Goal: Navigation & Orientation: Find specific page/section

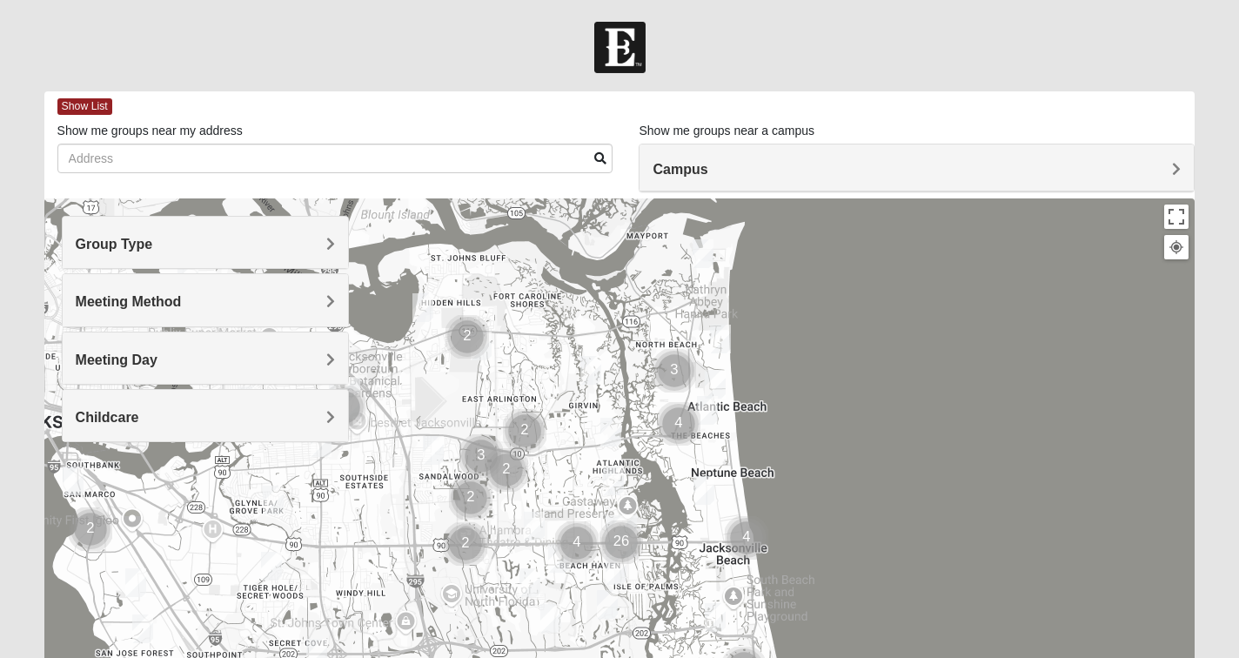
click at [795, 170] on h4 "Campus" at bounding box center [917, 169] width 528 height 17
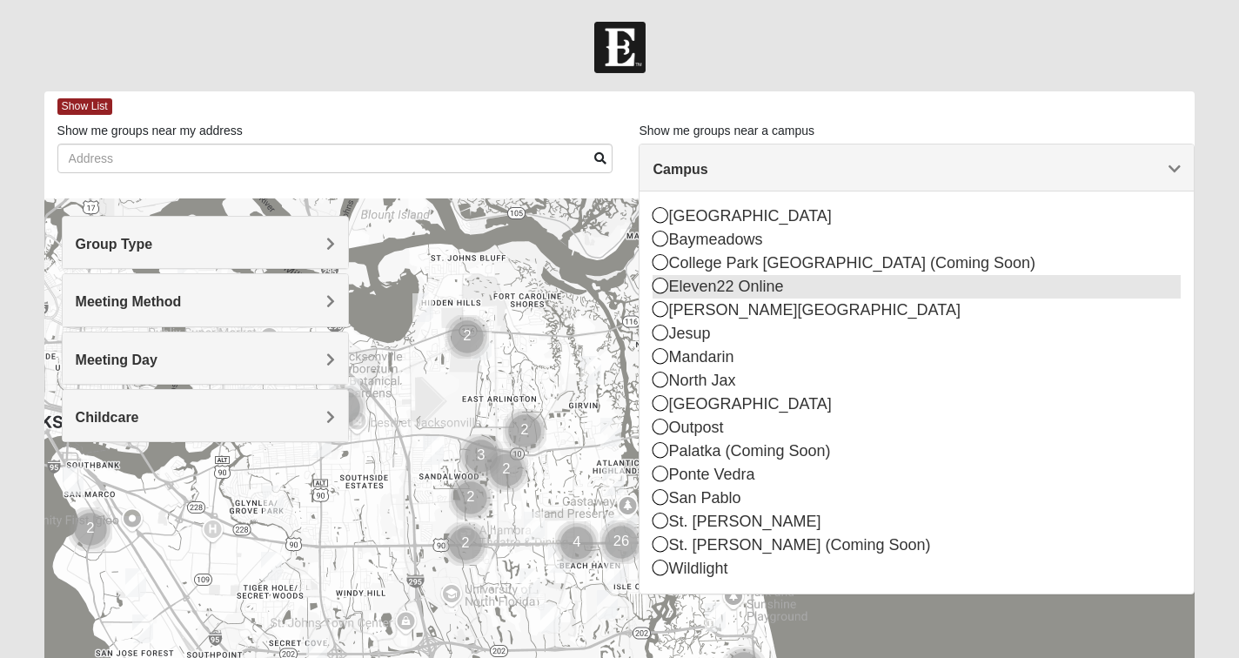
click at [729, 290] on div "Eleven22 Online" at bounding box center [917, 286] width 528 height 23
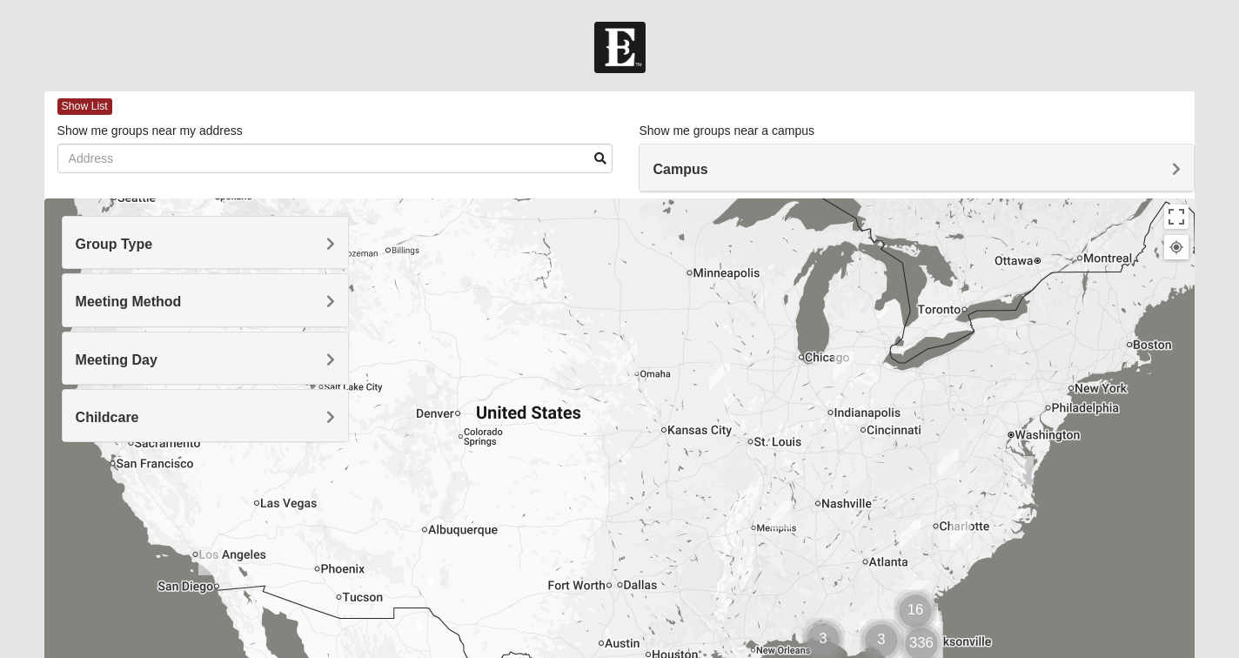
click at [153, 243] on span "Group Type" at bounding box center [114, 244] width 77 height 15
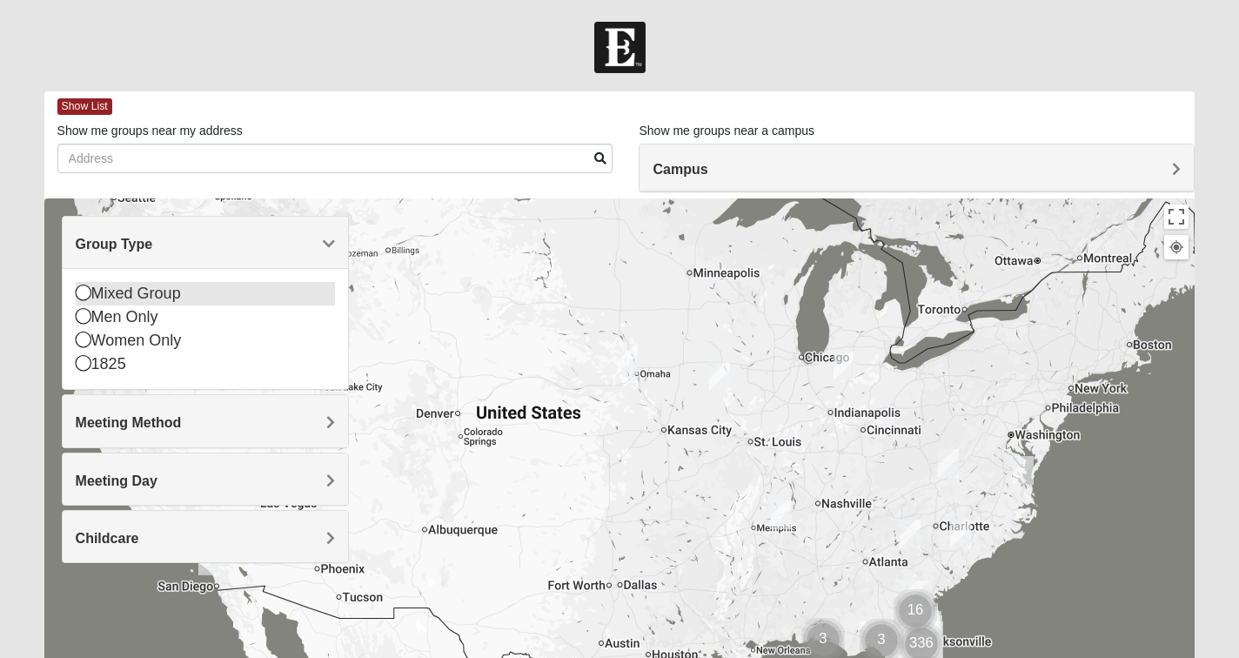
click at [83, 292] on icon at bounding box center [84, 293] width 16 height 16
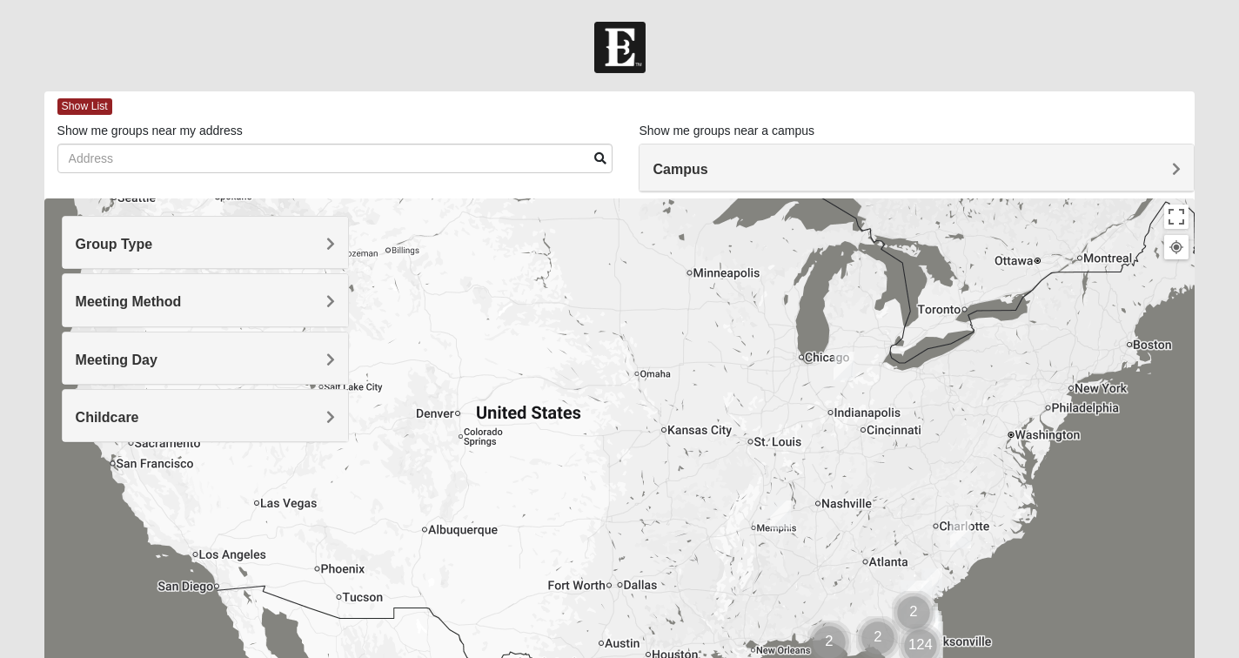
click at [131, 297] on span "Meeting Method" at bounding box center [129, 301] width 106 height 15
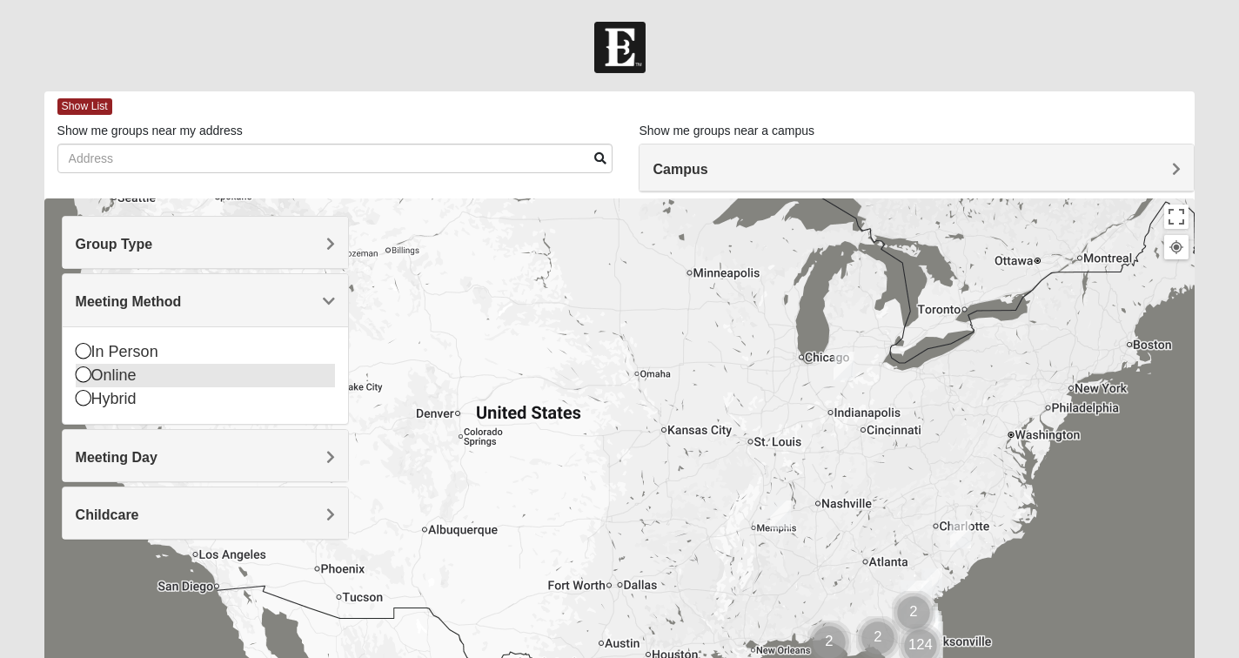
click at [84, 374] on icon at bounding box center [84, 374] width 16 height 16
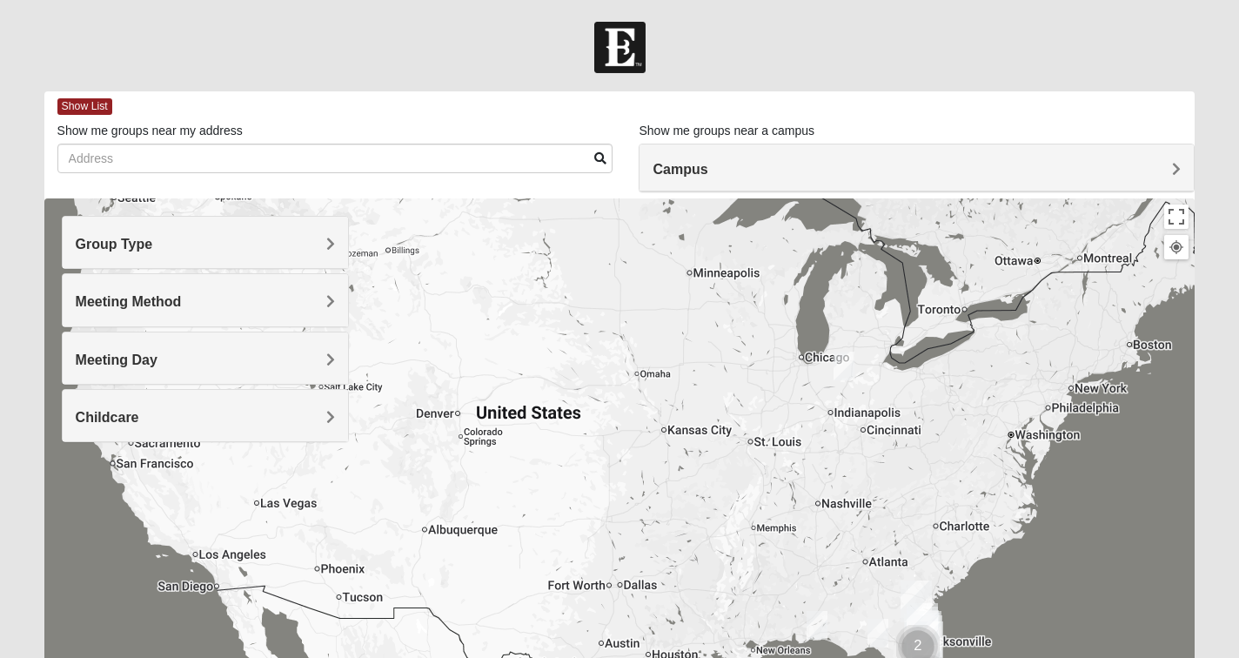
click at [144, 356] on span "Meeting Day" at bounding box center [117, 359] width 82 height 15
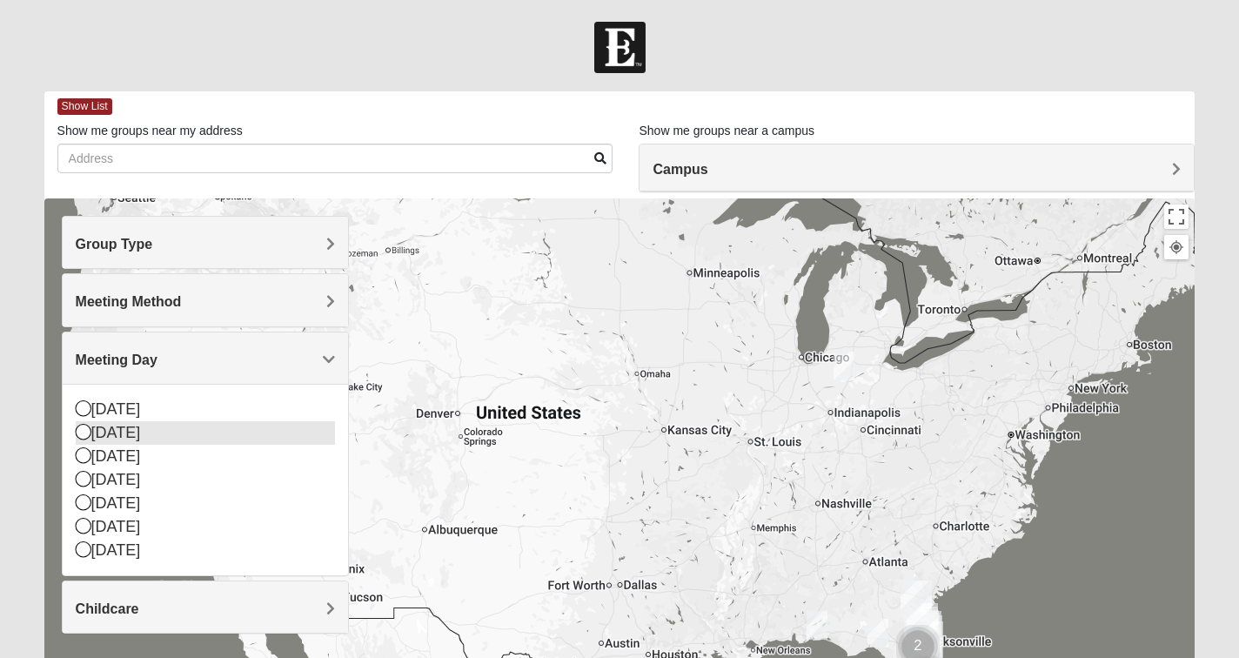
click at [83, 433] on icon at bounding box center [84, 432] width 16 height 16
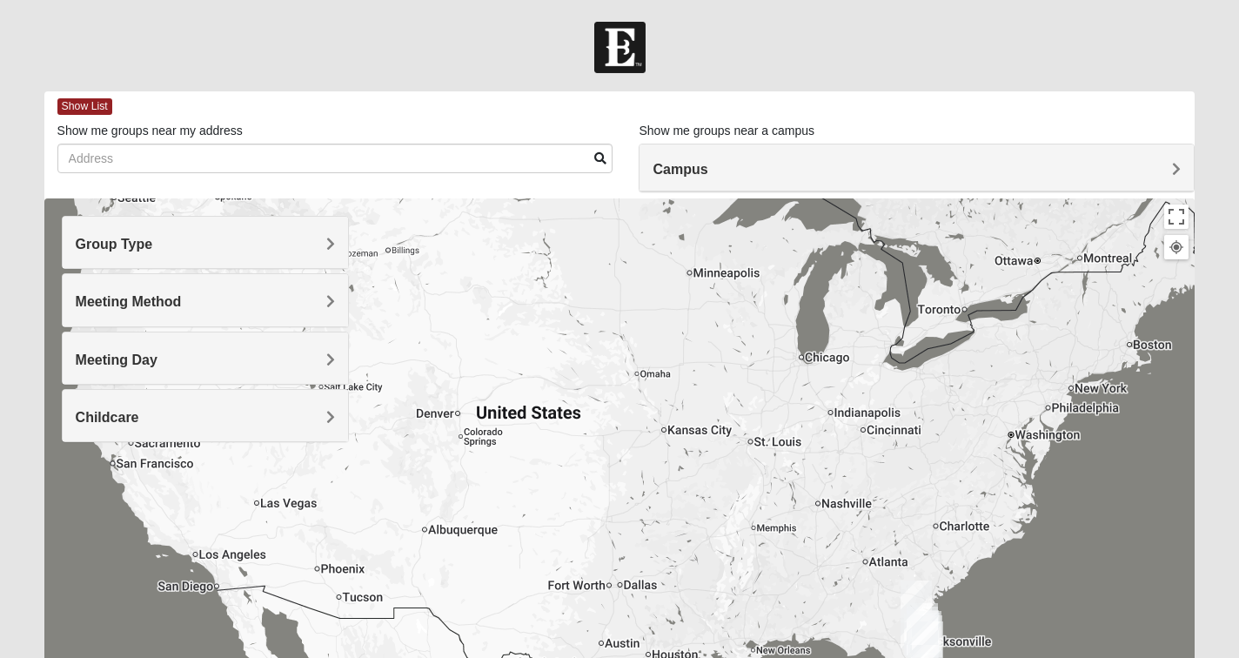
click at [303, 411] on h4 "Childcare" at bounding box center [206, 417] width 260 height 17
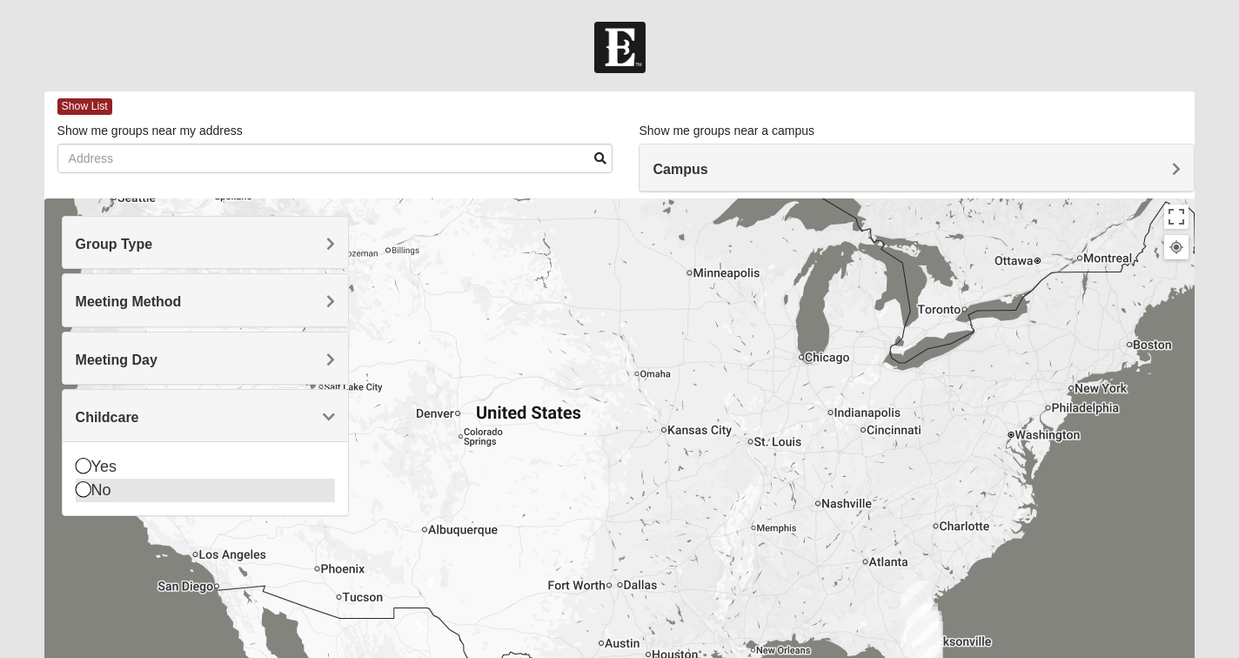
click at [79, 485] on icon at bounding box center [84, 489] width 16 height 16
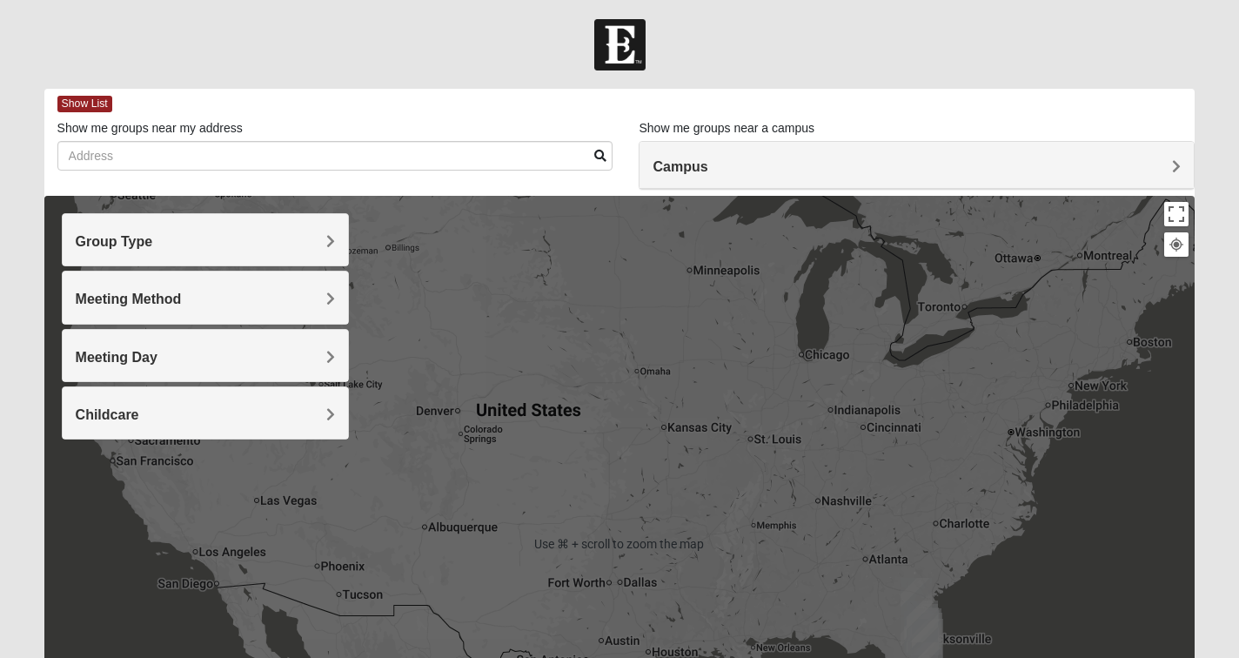
scroll to position [22, 0]
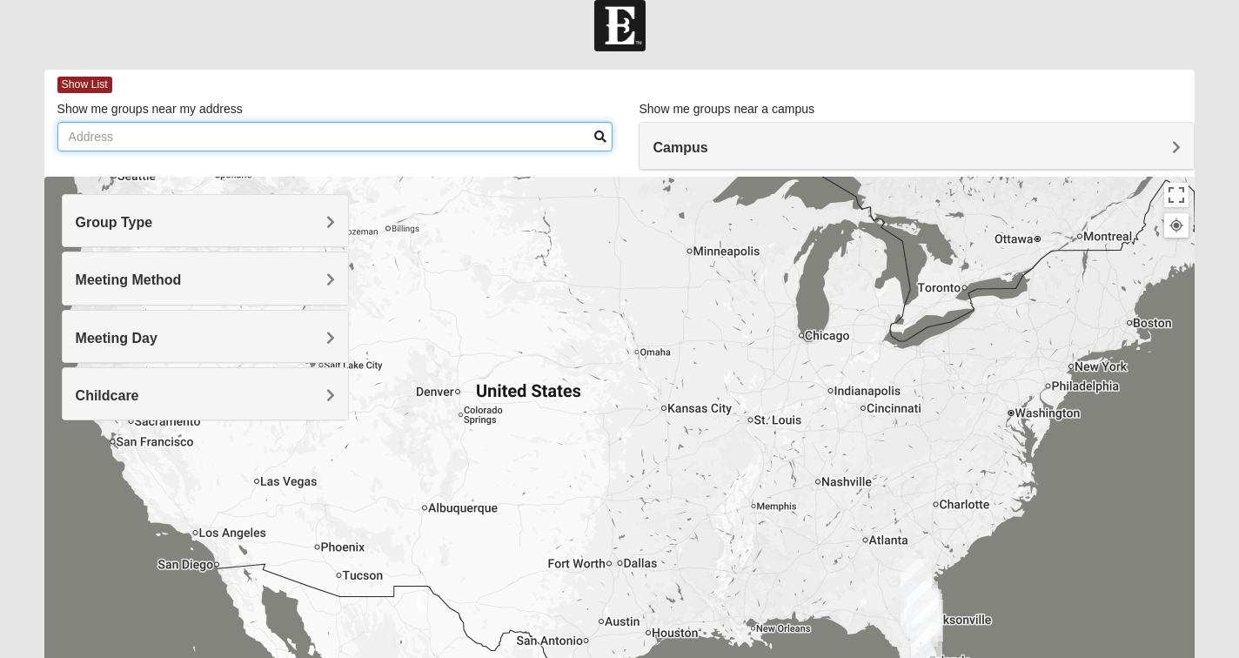
click at [392, 145] on input "Show me groups near my address" at bounding box center [335, 137] width 556 height 30
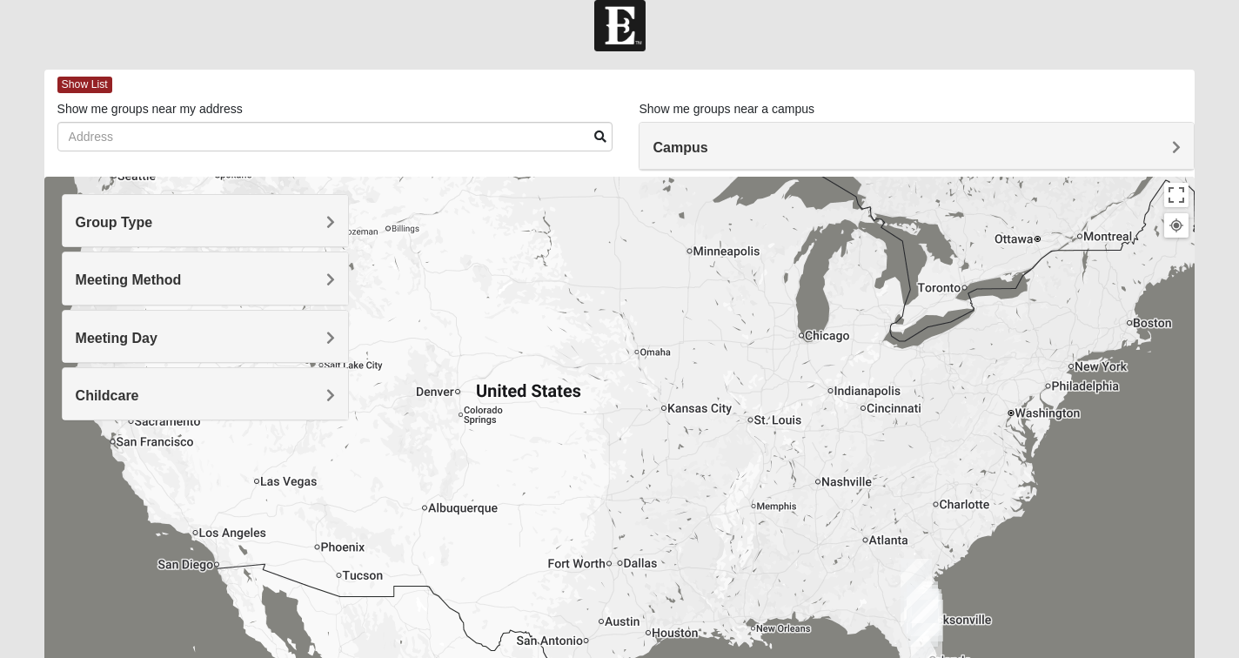
click at [701, 141] on span "Campus" at bounding box center [680, 147] width 55 height 15
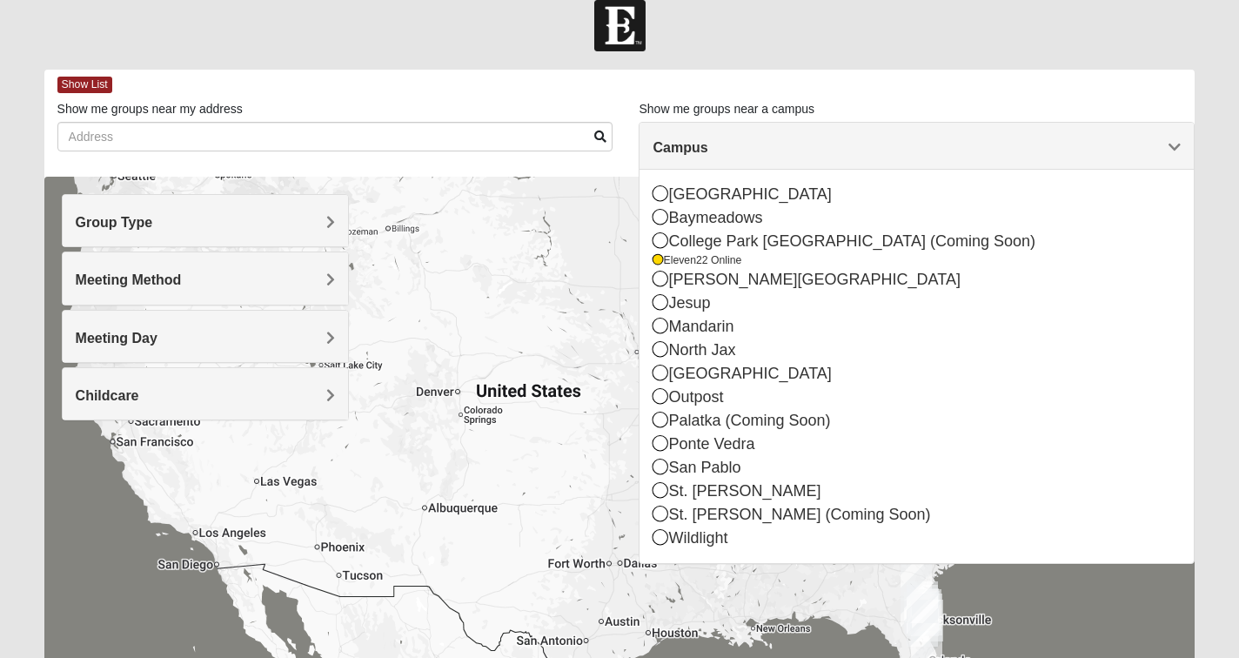
click at [719, 138] on div "Campus" at bounding box center [917, 146] width 554 height 47
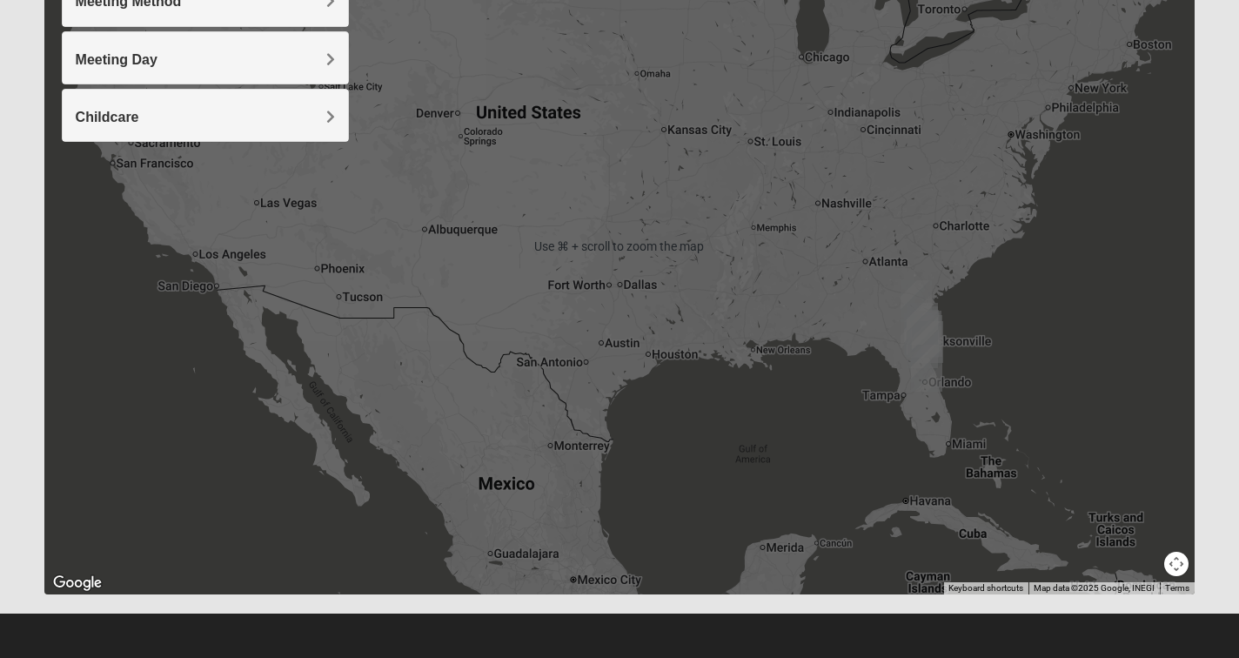
scroll to position [300, 0]
click at [919, 341] on img "Wildlight" at bounding box center [922, 324] width 31 height 42
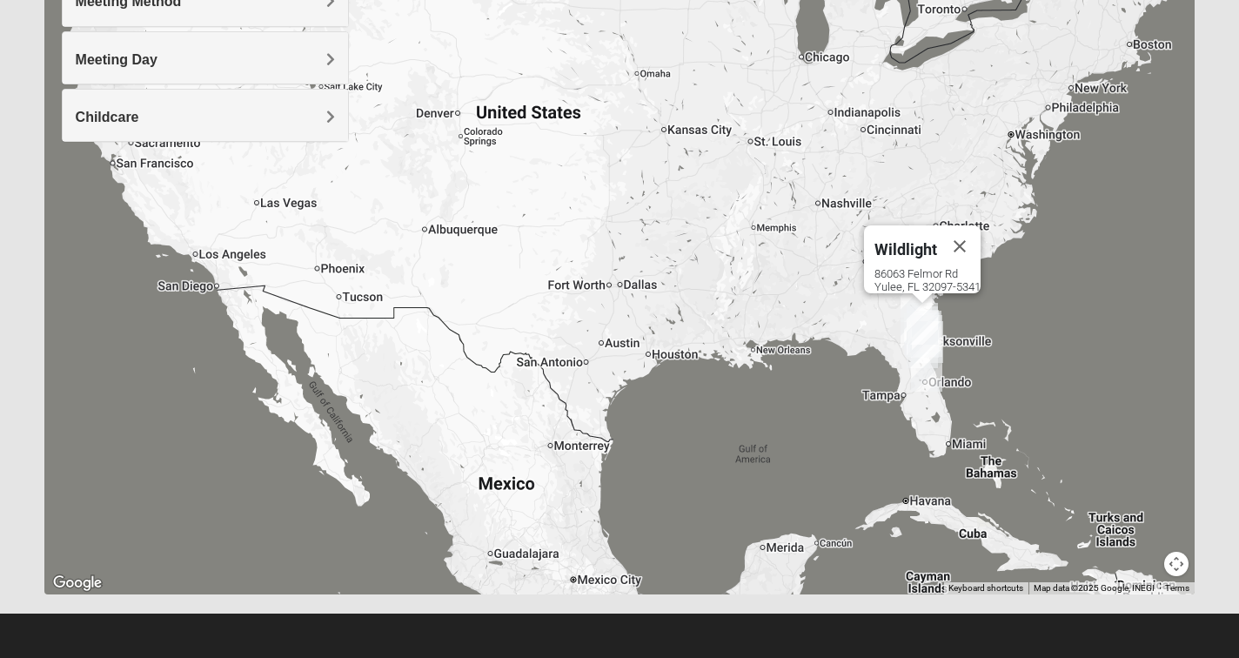
click at [915, 307] on img "Wildlight" at bounding box center [922, 324] width 31 height 42
click at [909, 295] on img "Jesup" at bounding box center [916, 301] width 31 height 42
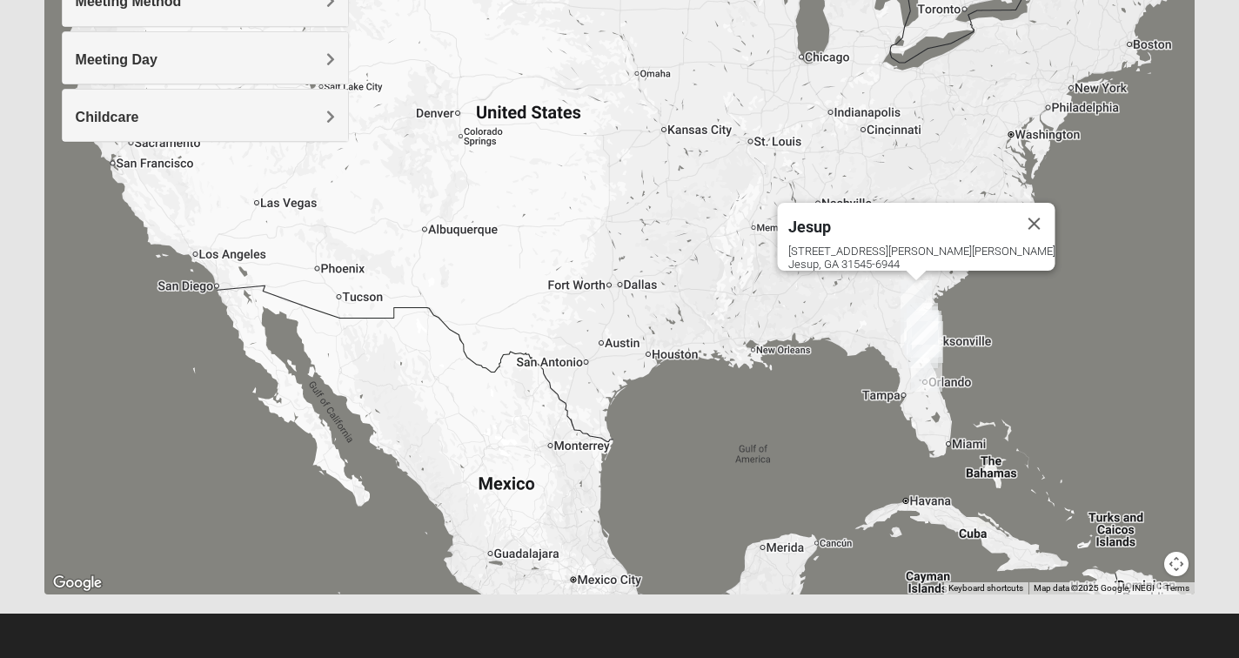
click at [921, 368] on img "College Park Orlando (Coming Soon)" at bounding box center [926, 371] width 31 height 42
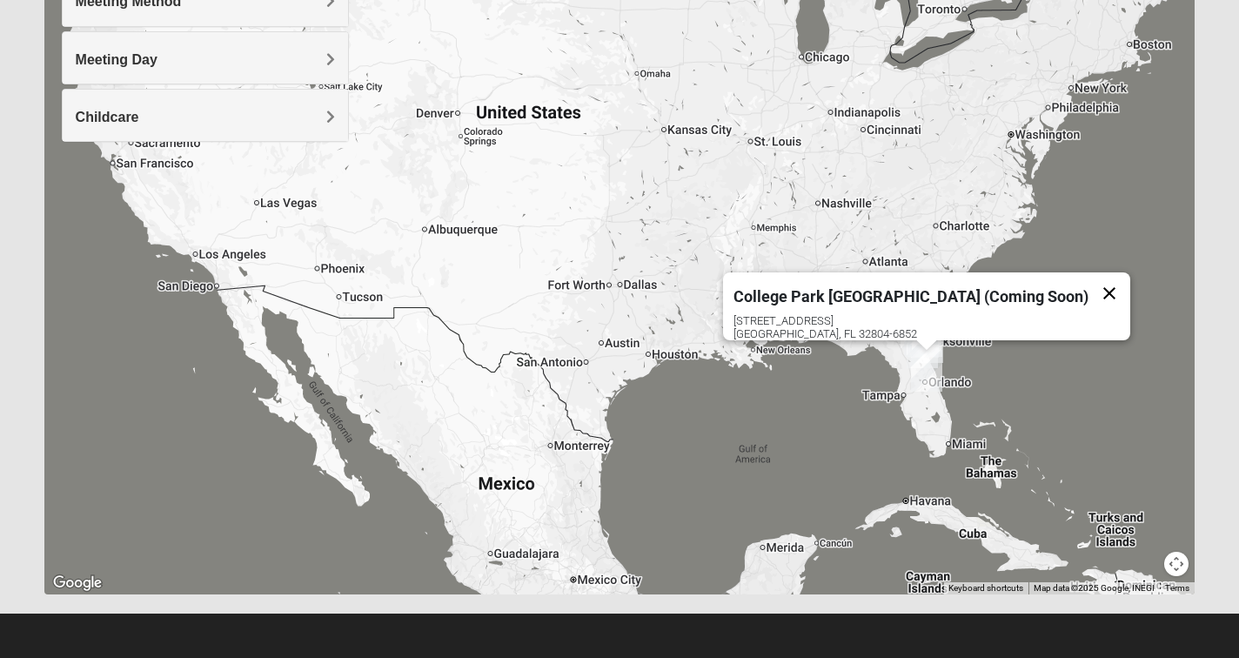
click at [1088, 278] on button "Close" at bounding box center [1109, 293] width 42 height 42
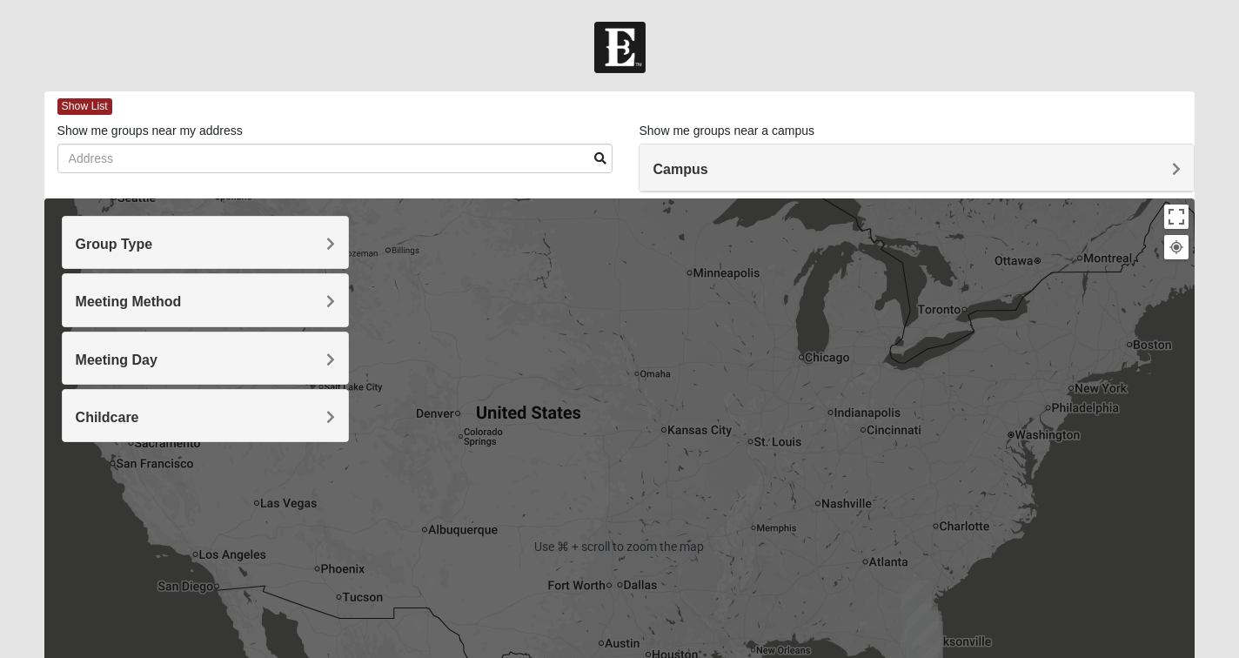
scroll to position [0, 0]
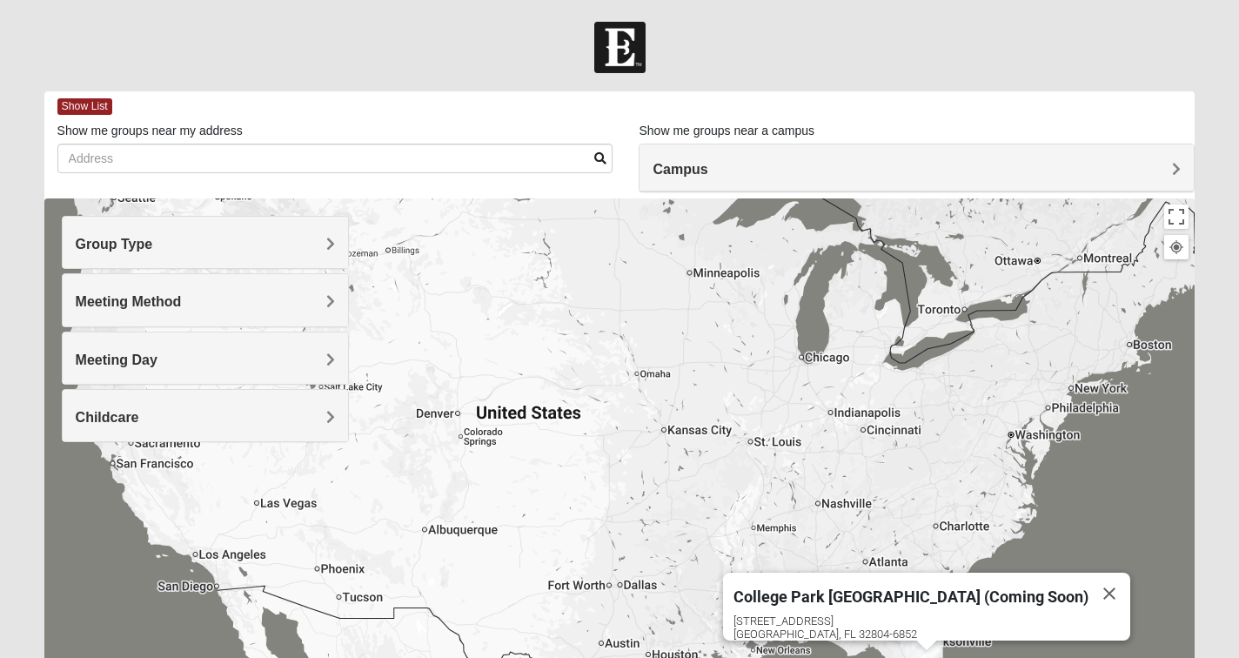
click at [1088, 583] on button "Close" at bounding box center [1109, 594] width 42 height 42
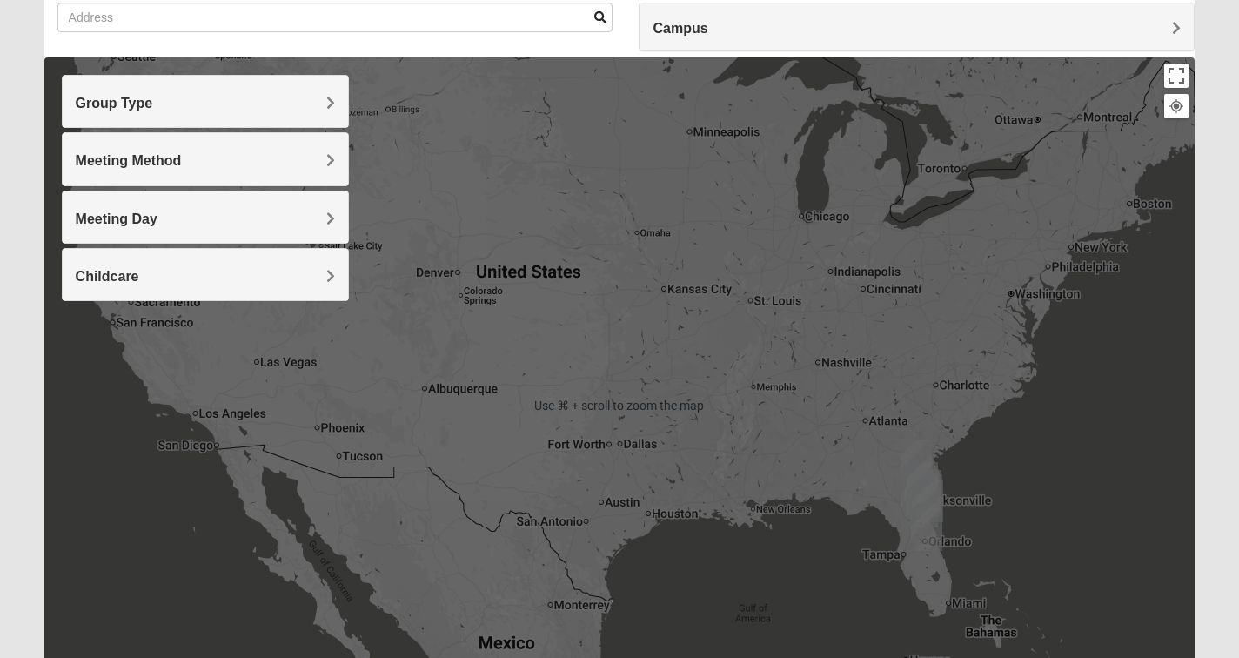
scroll to position [142, 0]
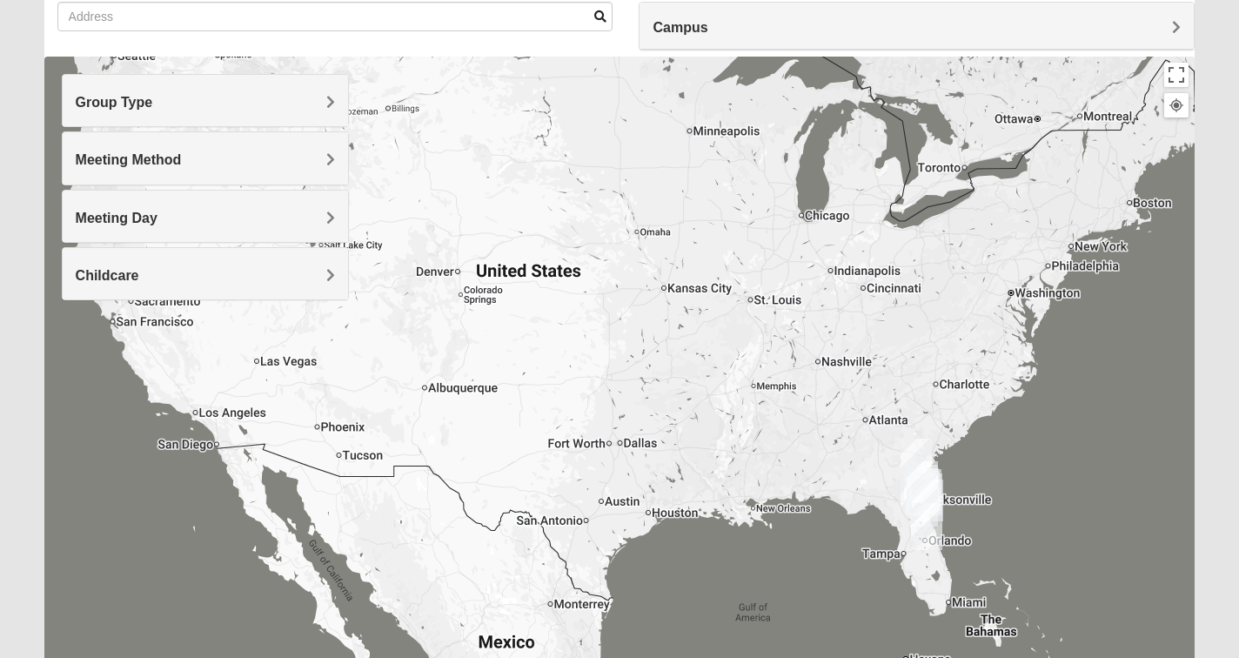
click at [681, 27] on span "Campus" at bounding box center [680, 27] width 55 height 15
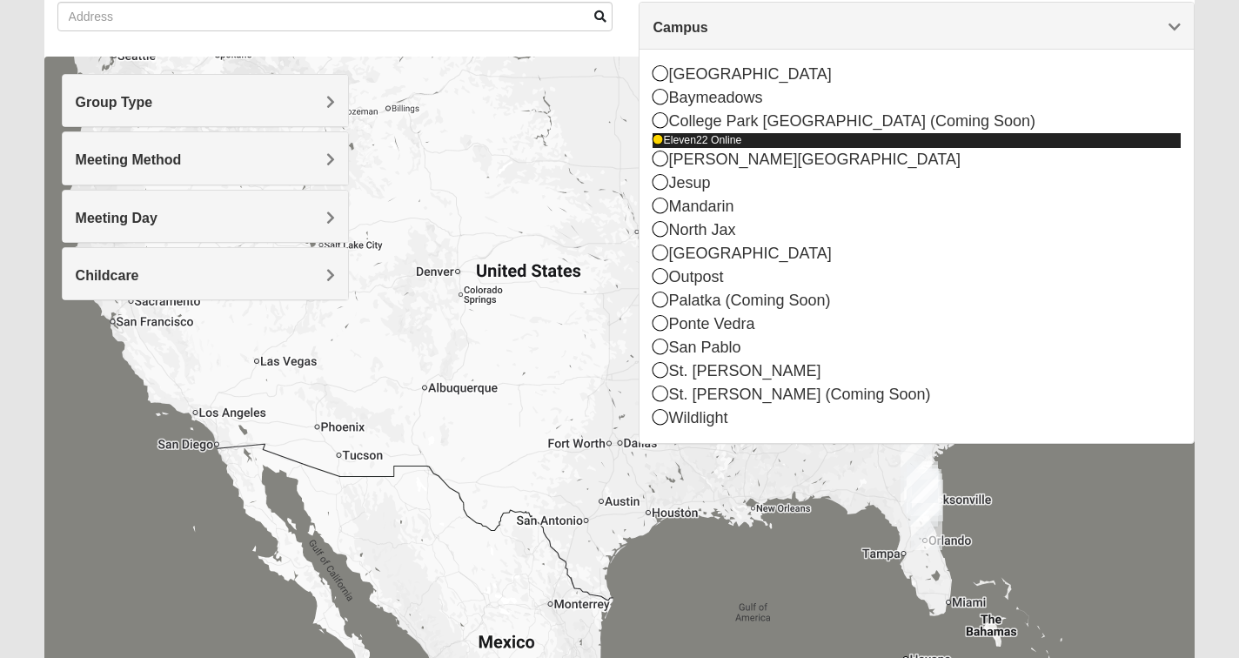
click at [685, 138] on div "Eleven22 Online" at bounding box center [917, 140] width 528 height 15
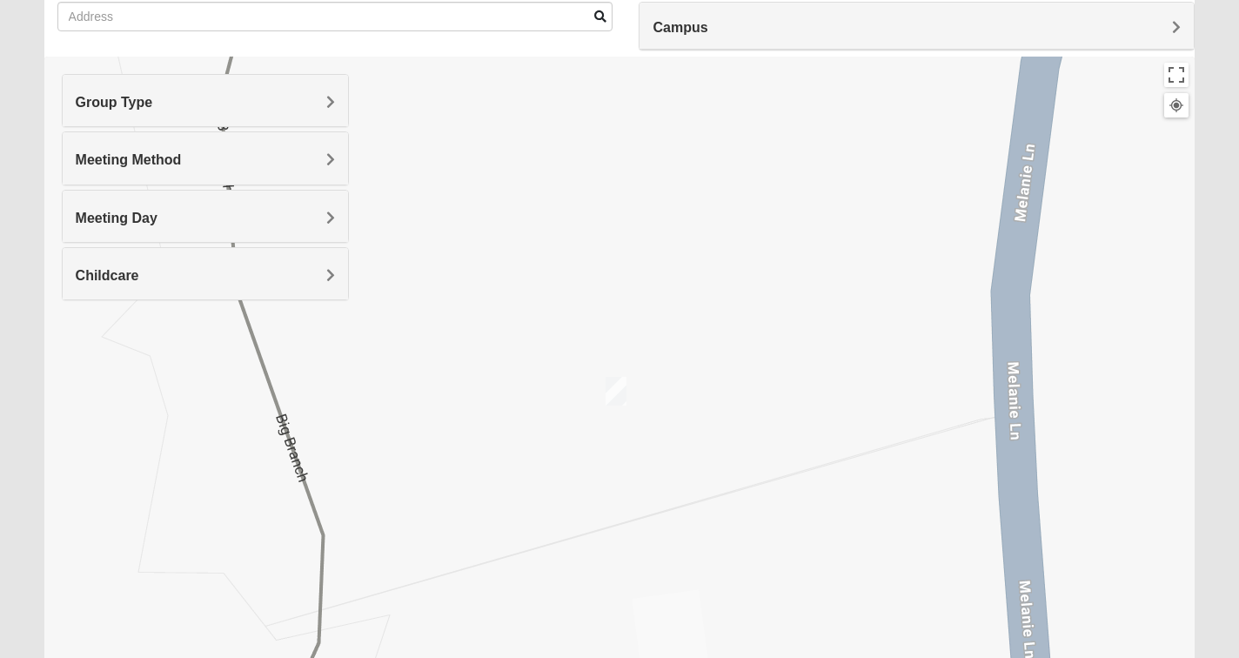
click at [703, 33] on span "Campus" at bounding box center [680, 27] width 55 height 15
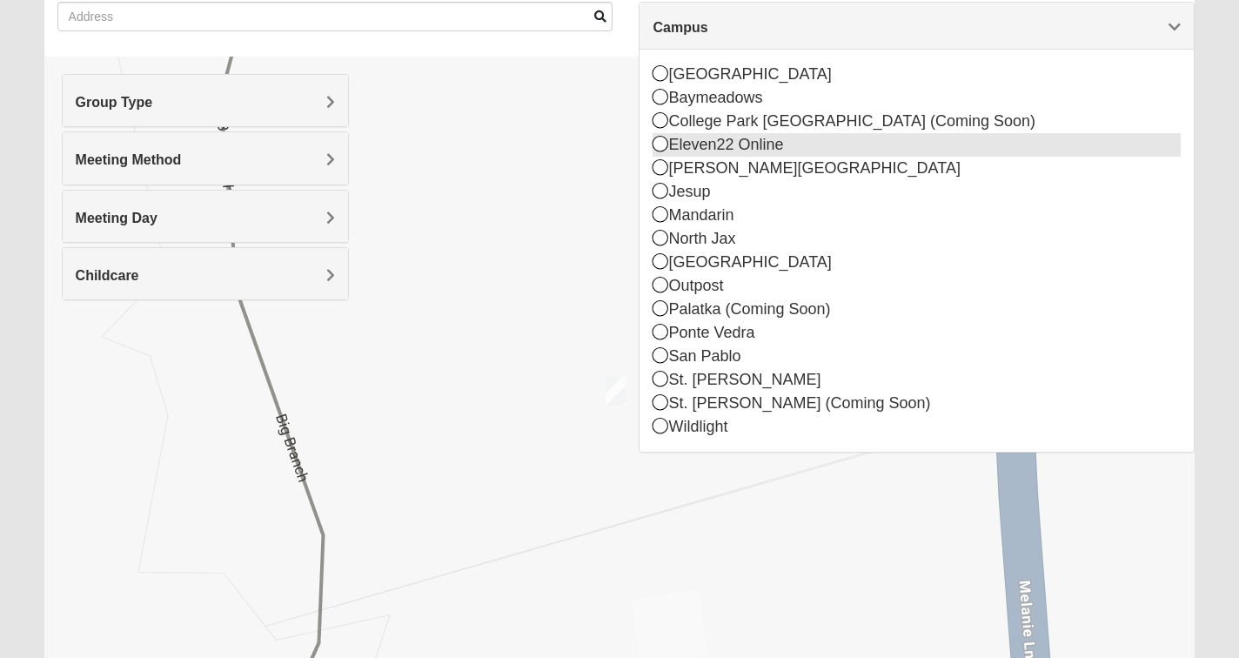
click at [659, 146] on icon at bounding box center [661, 144] width 16 height 16
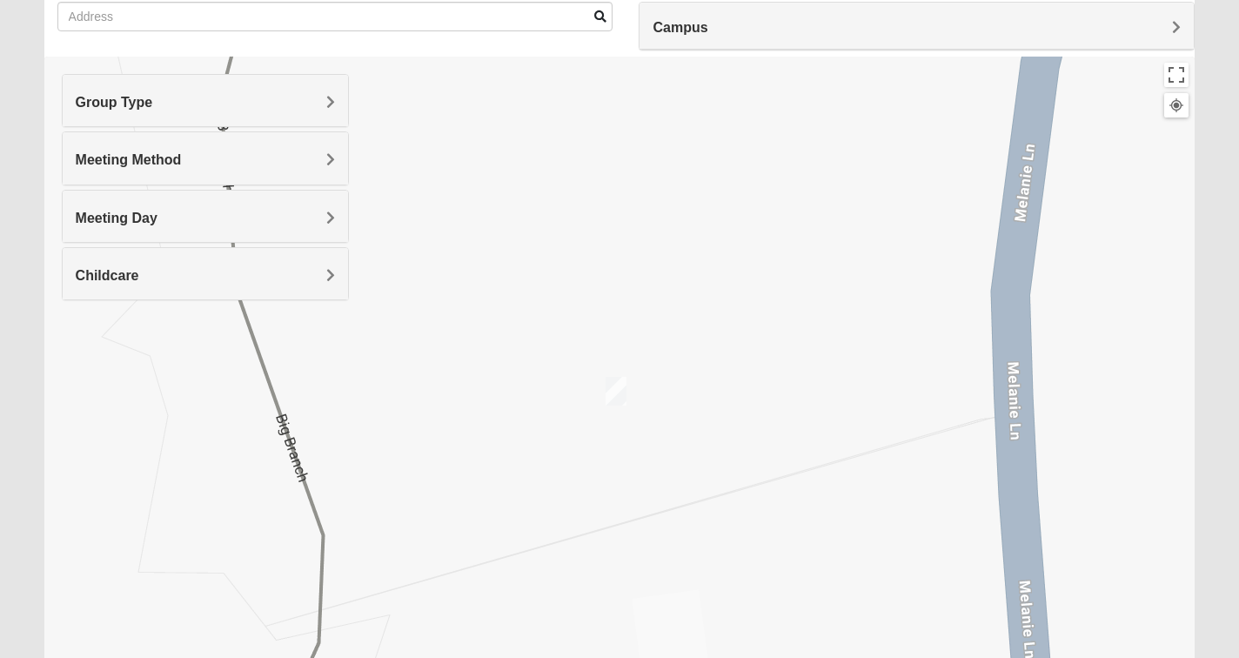
click at [153, 99] on span "Group Type" at bounding box center [114, 102] width 77 height 15
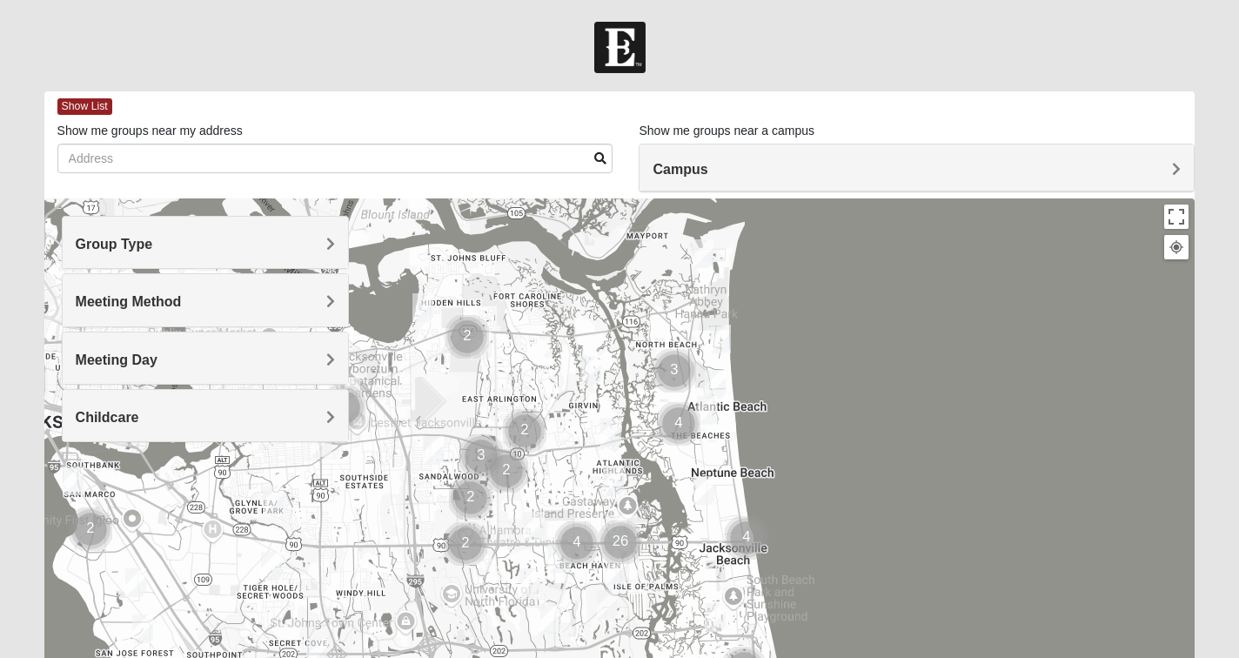
click at [684, 170] on span "Campus" at bounding box center [680, 169] width 55 height 15
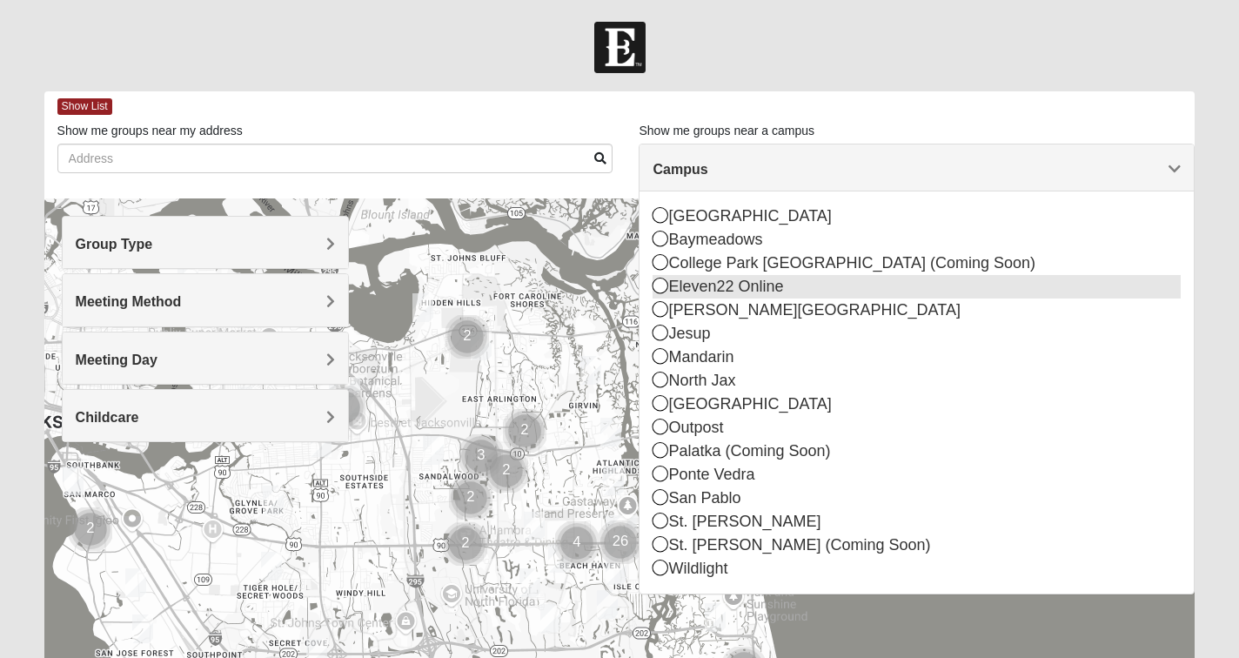
click at [659, 282] on icon at bounding box center [661, 286] width 16 height 16
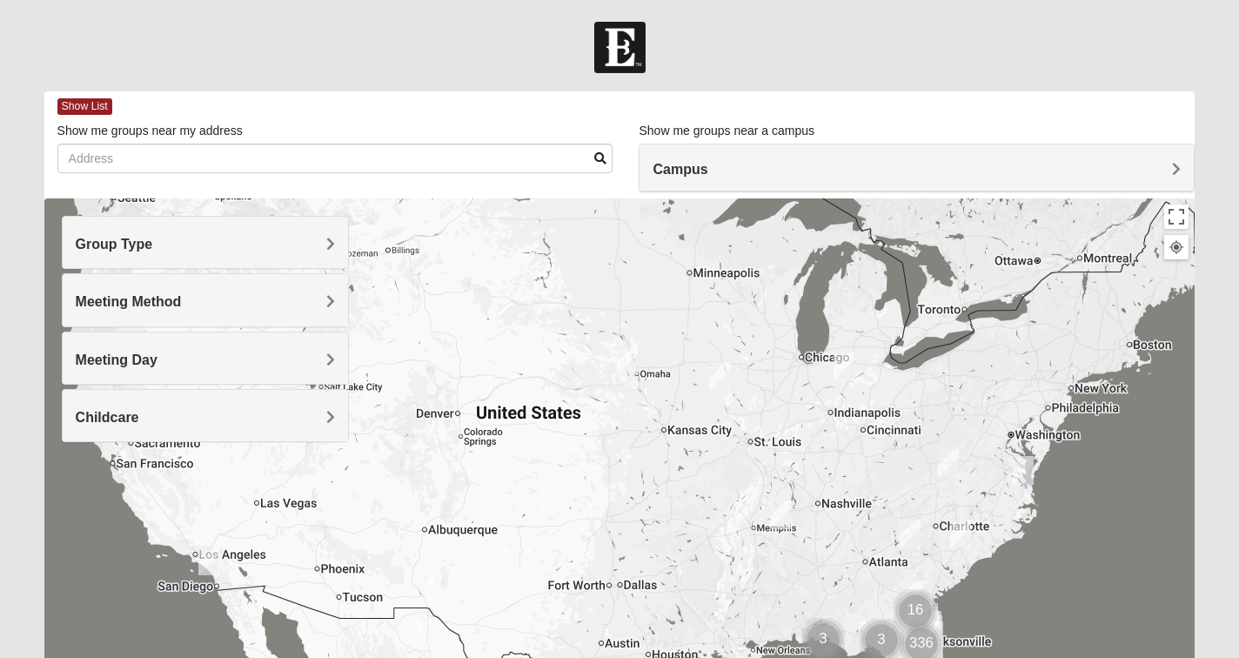
click at [153, 241] on span "Group Type" at bounding box center [114, 244] width 77 height 15
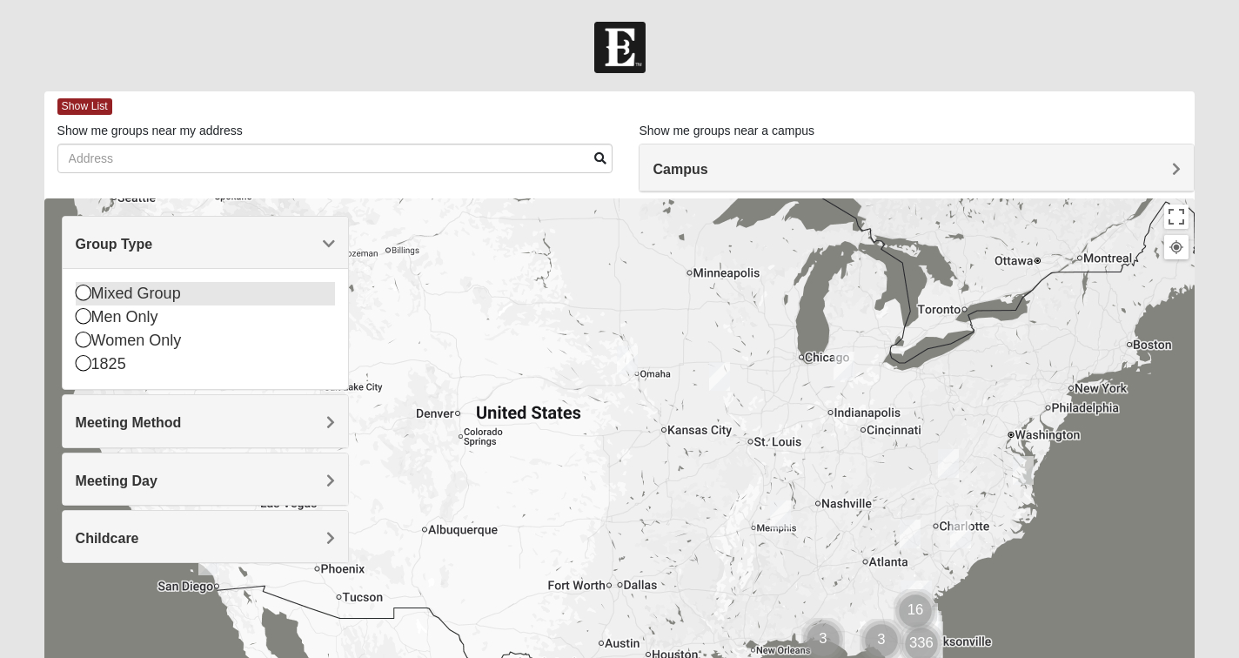
click at [79, 293] on icon at bounding box center [84, 293] width 16 height 16
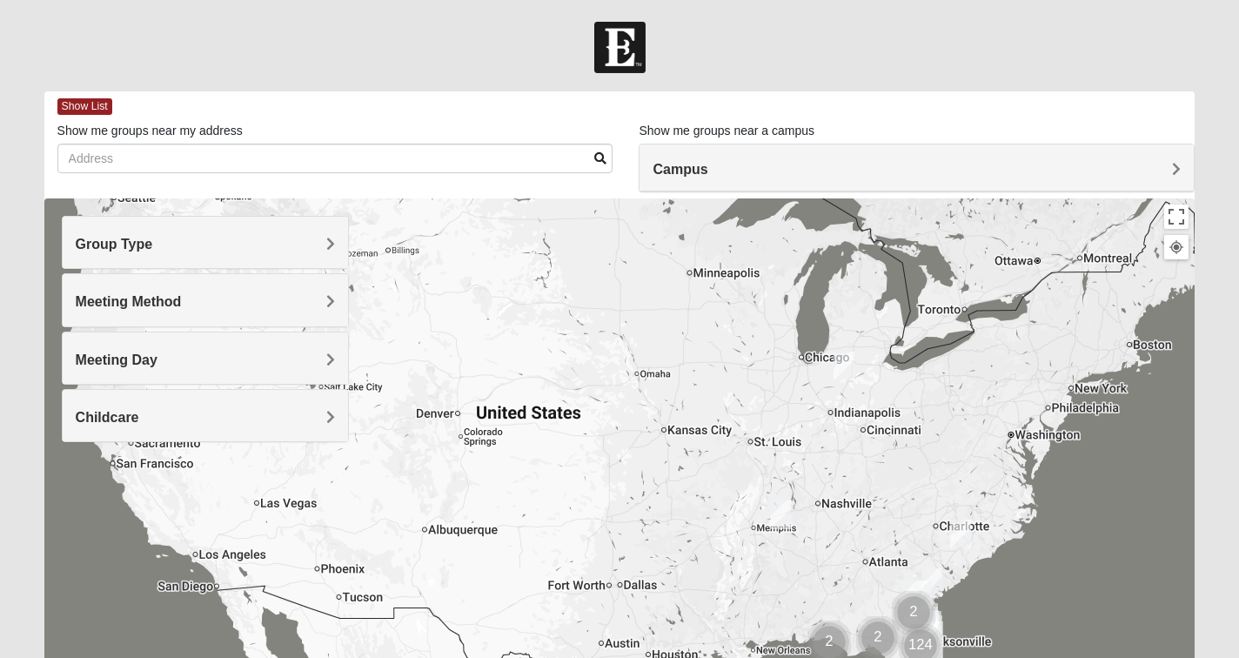
click at [89, 299] on span "Meeting Method" at bounding box center [129, 301] width 106 height 15
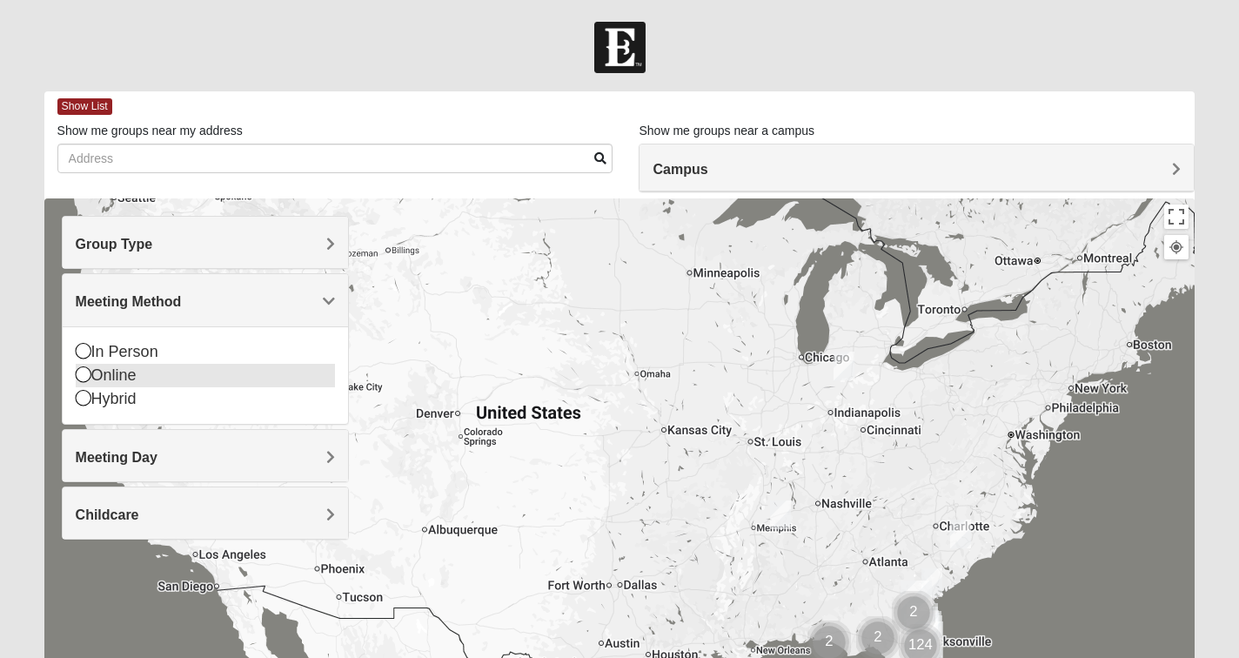
click at [83, 370] on icon at bounding box center [84, 374] width 16 height 16
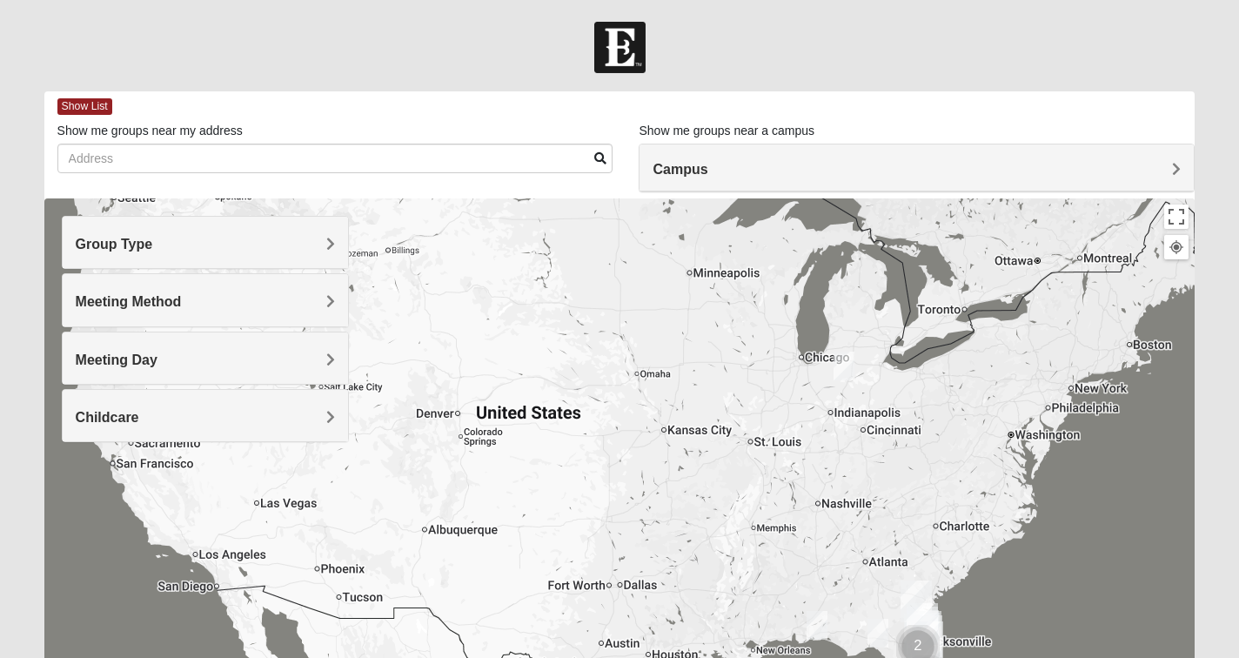
click at [106, 356] on span "Meeting Day" at bounding box center [117, 359] width 82 height 15
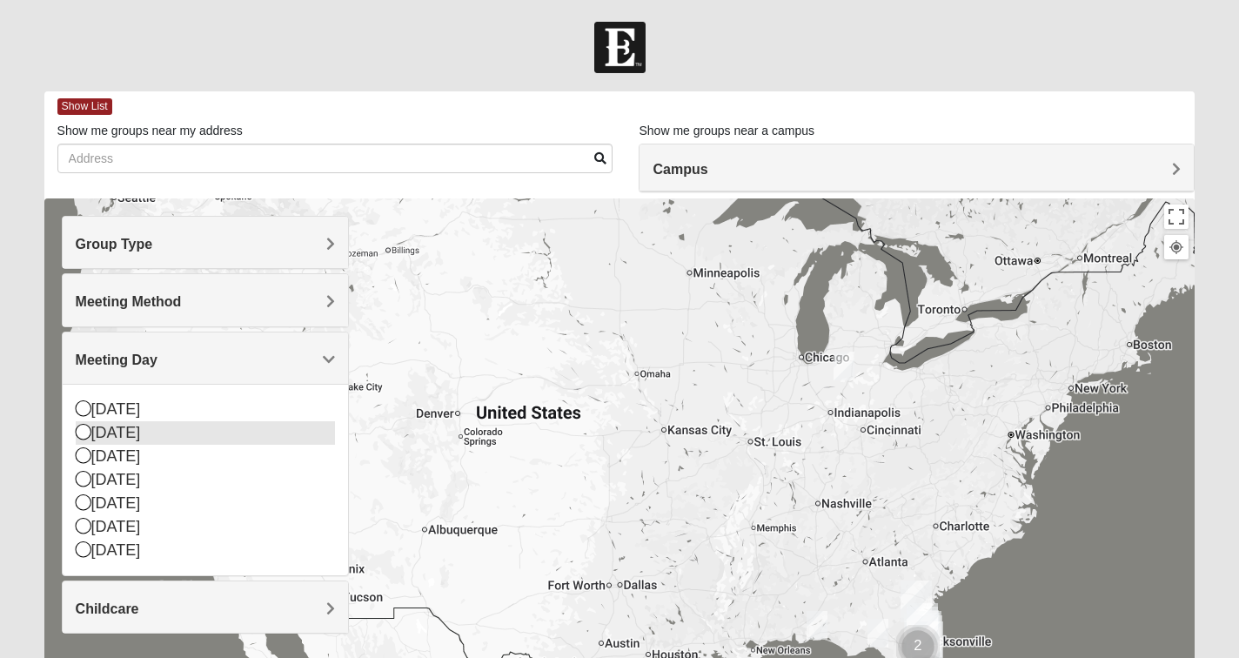
click at [83, 432] on icon at bounding box center [84, 432] width 16 height 16
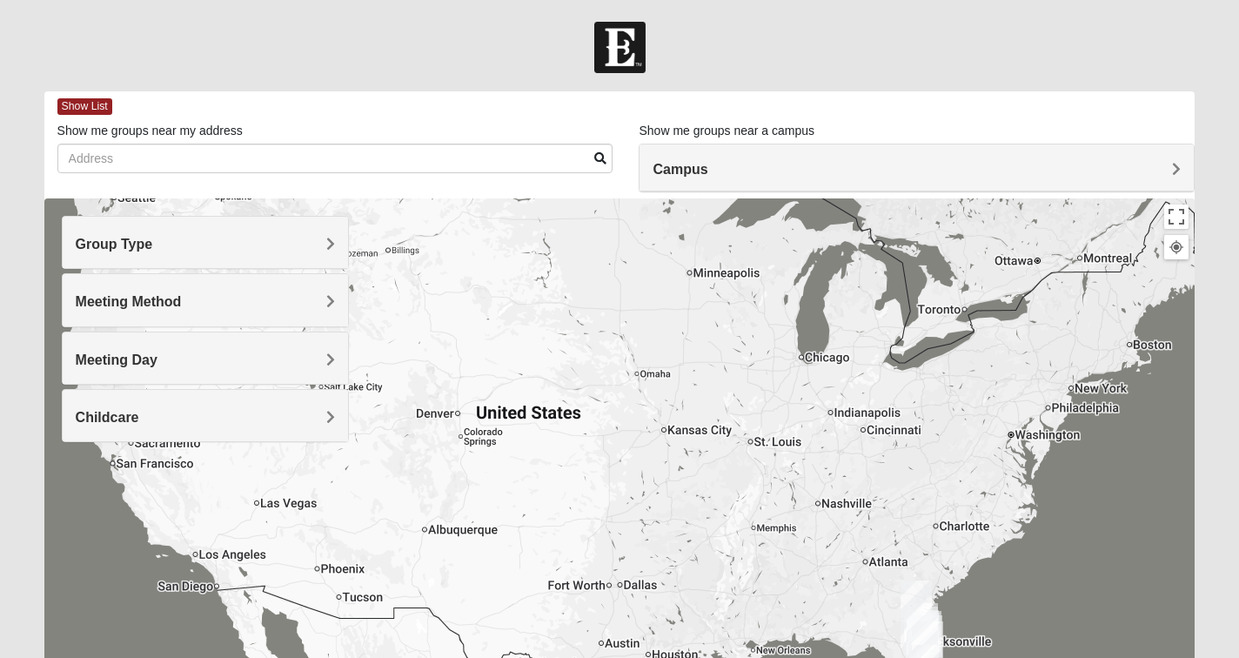
click at [123, 412] on span "Childcare" at bounding box center [108, 417] width 64 height 15
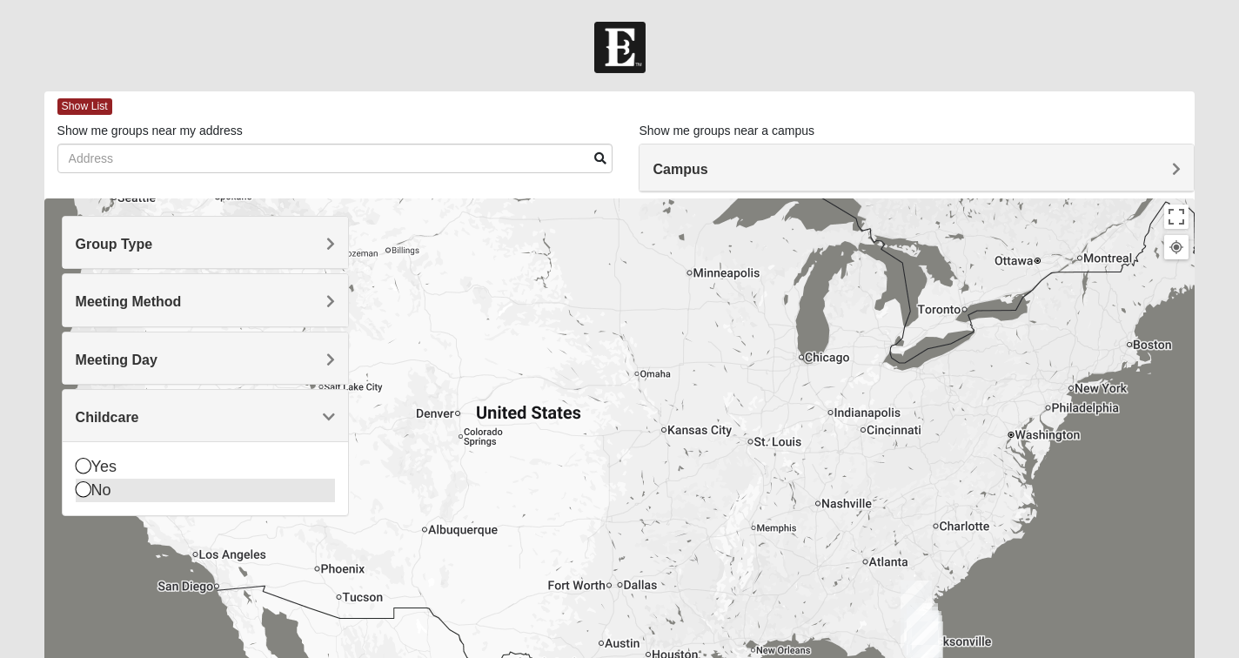
click at [83, 488] on icon at bounding box center [84, 489] width 16 height 16
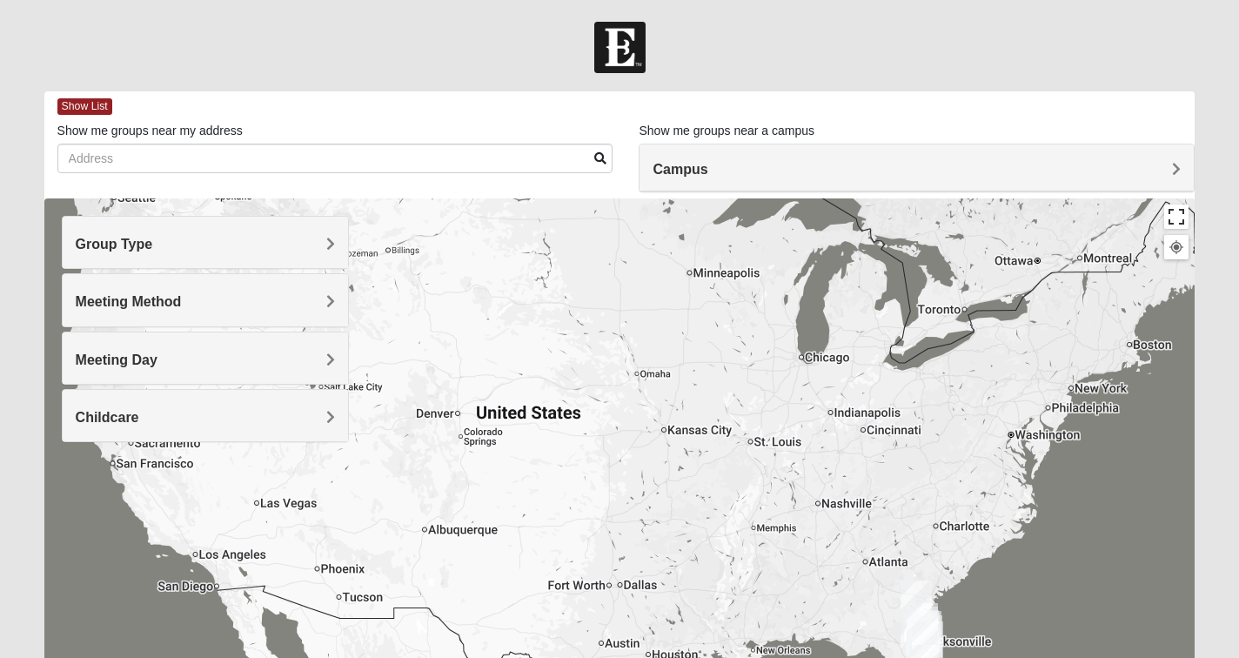
click at [1176, 221] on button "Toggle fullscreen view" at bounding box center [1176, 216] width 24 height 24
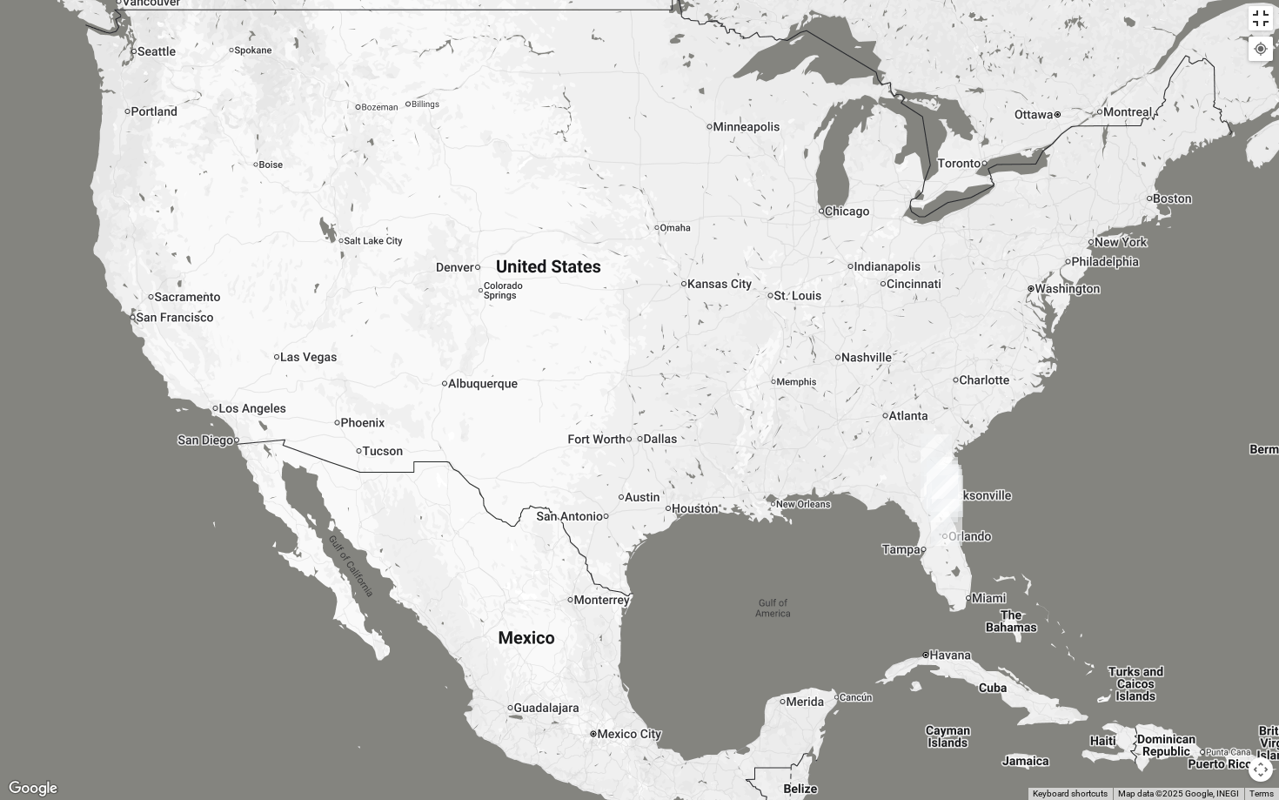
click at [1238, 25] on button "Toggle fullscreen view" at bounding box center [1261, 18] width 24 height 24
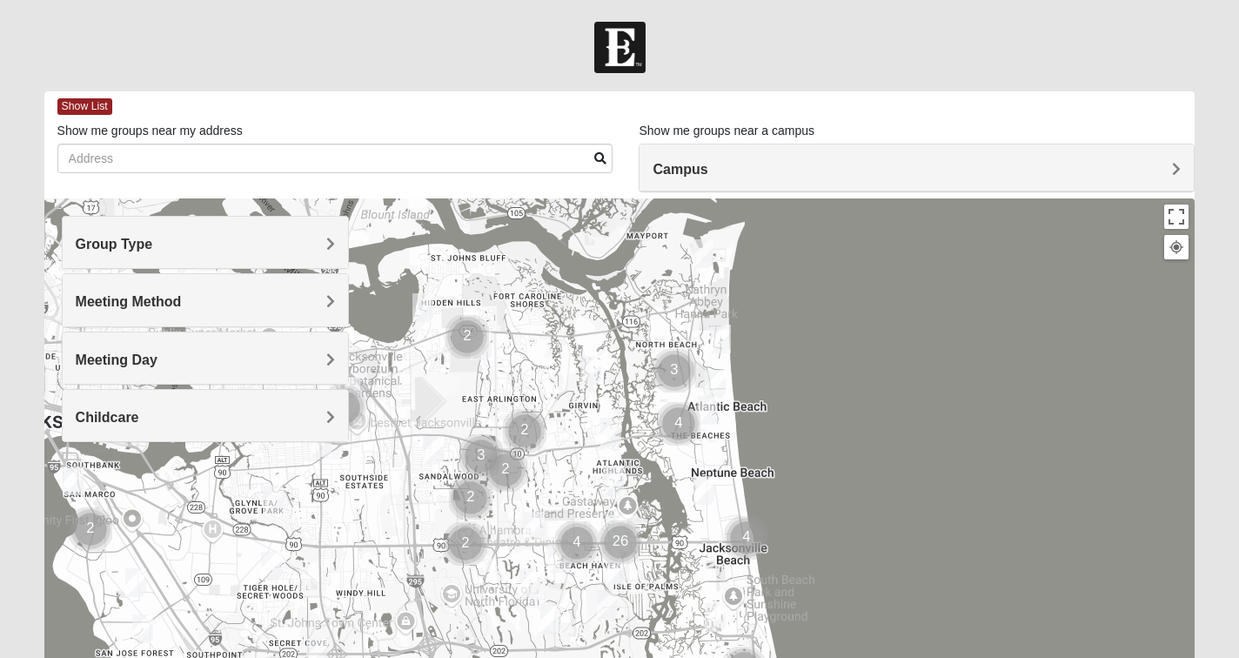
click at [760, 164] on h4 "Campus" at bounding box center [917, 169] width 528 height 17
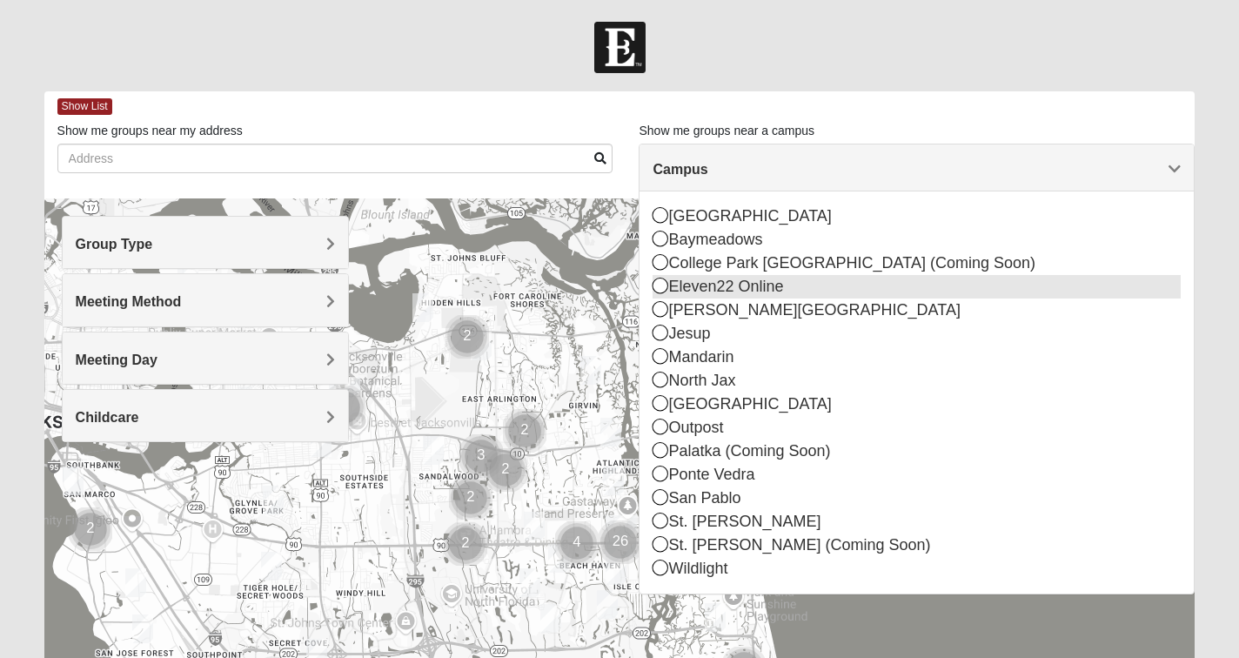
click at [660, 285] on icon at bounding box center [661, 286] width 16 height 16
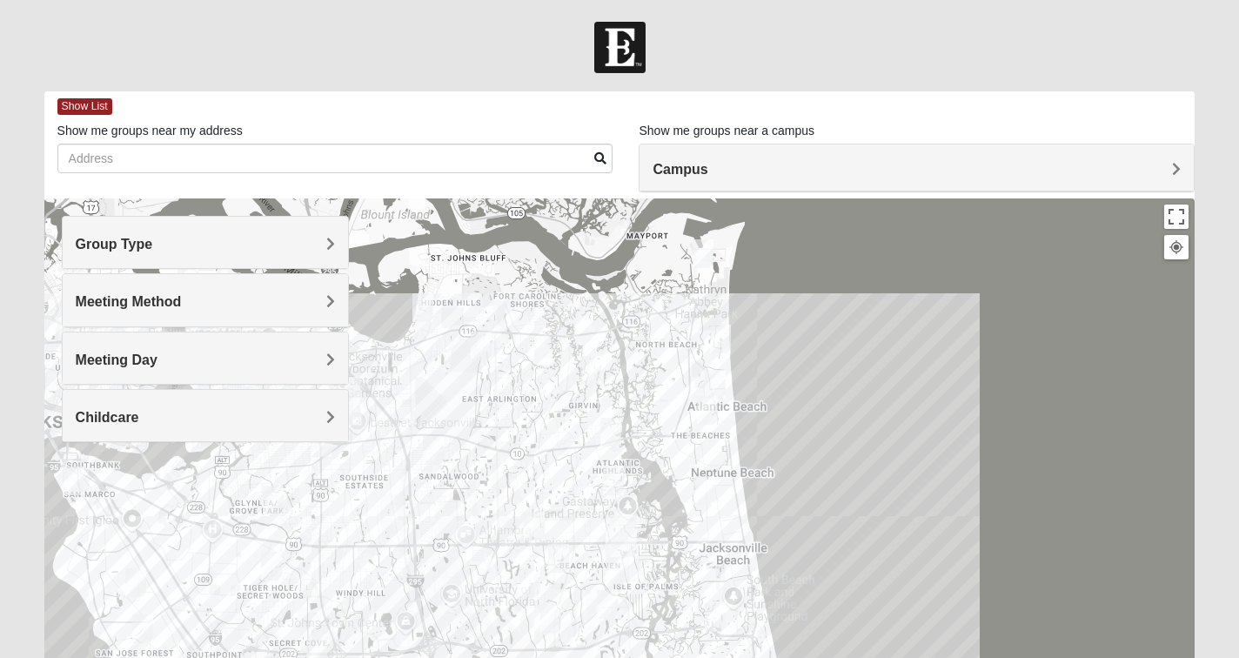
click at [726, 168] on h4 "Campus" at bounding box center [917, 169] width 528 height 17
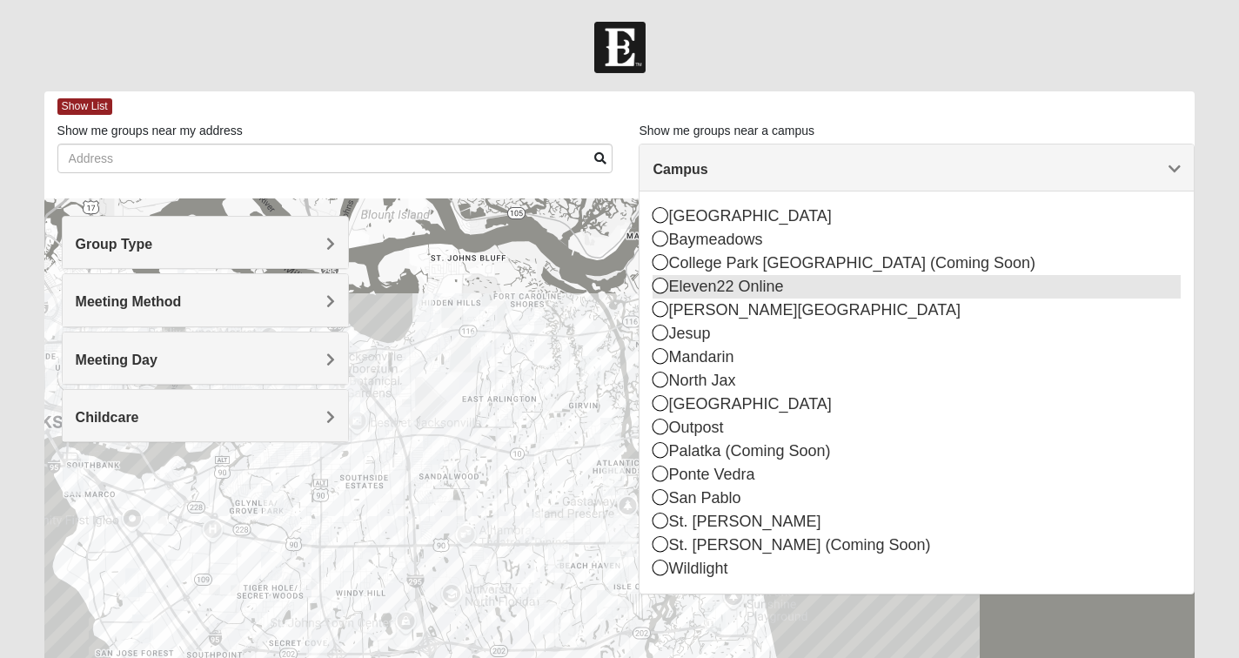
click at [659, 281] on icon at bounding box center [661, 286] width 16 height 16
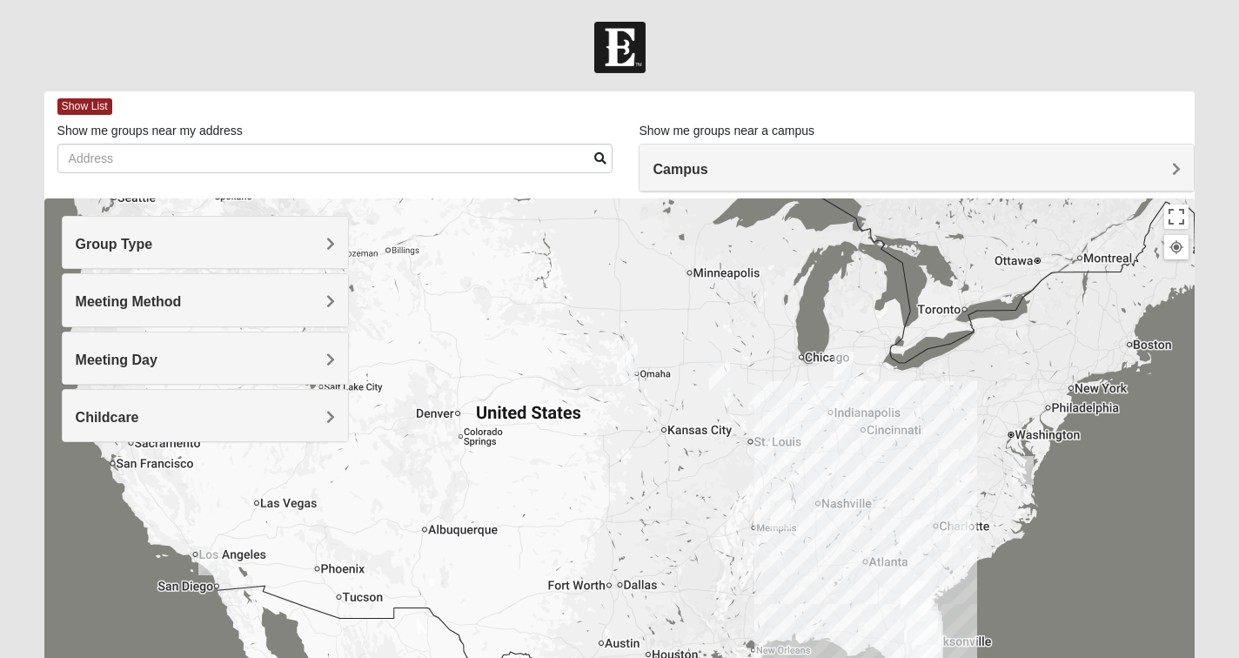
click at [153, 242] on span "Group Type" at bounding box center [114, 244] width 77 height 15
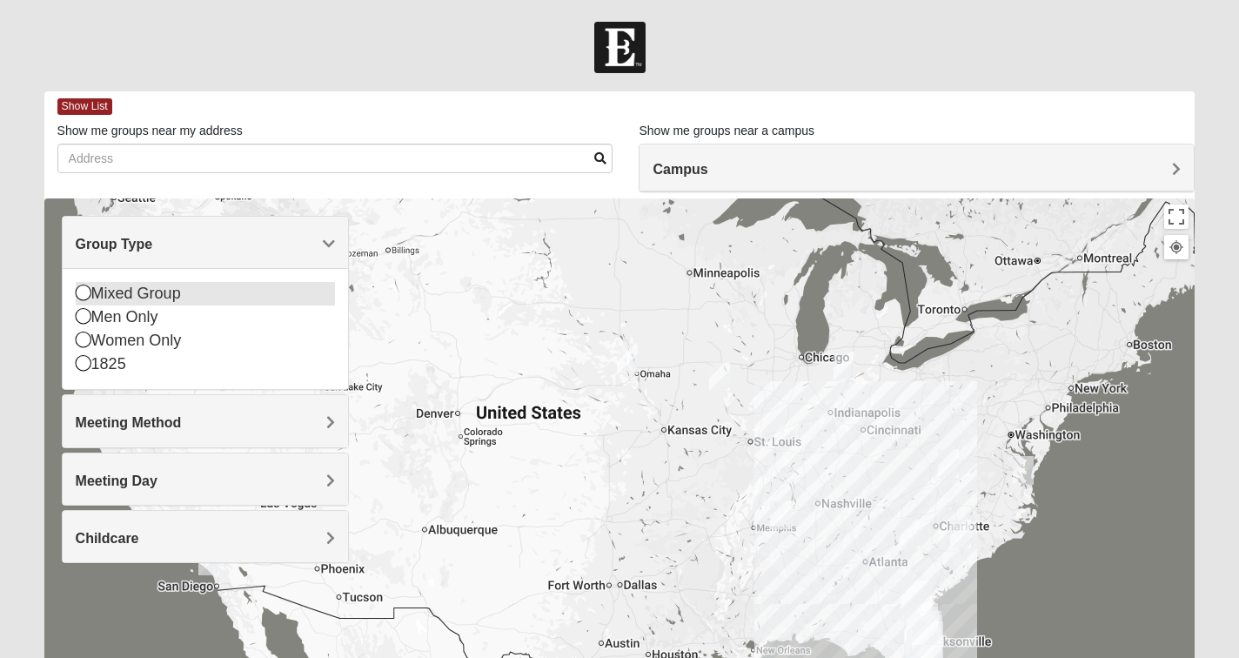
click at [77, 291] on icon at bounding box center [84, 293] width 16 height 16
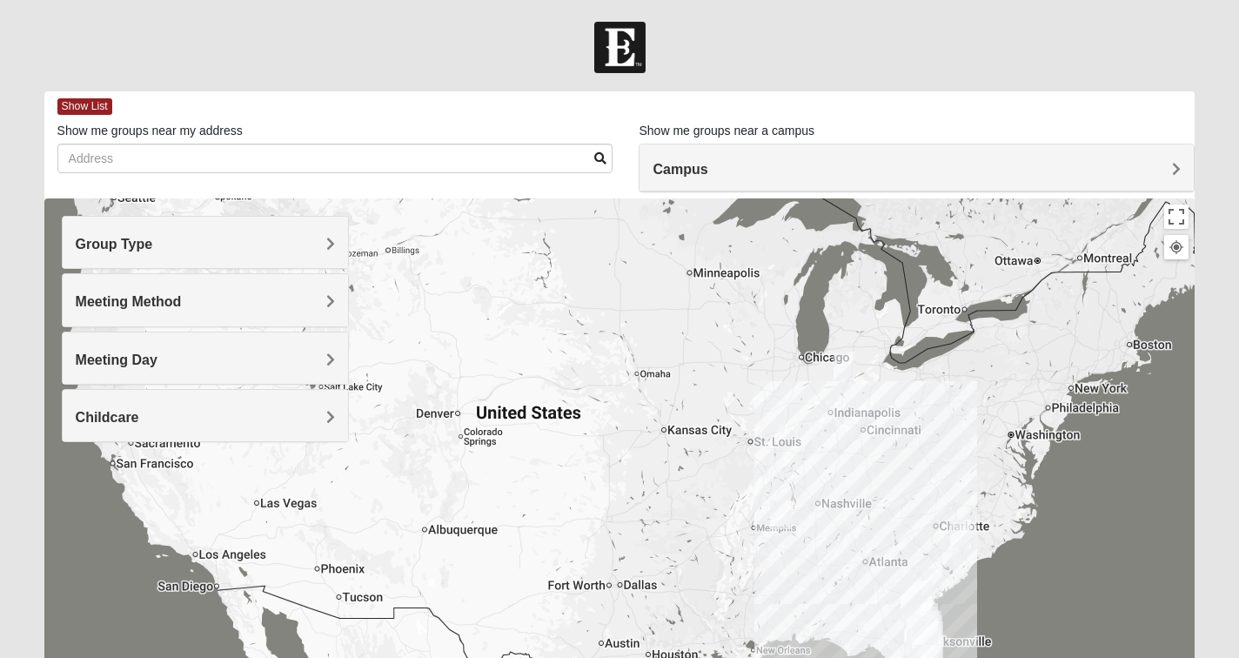
click at [134, 286] on div "Meeting Method" at bounding box center [206, 299] width 286 height 51
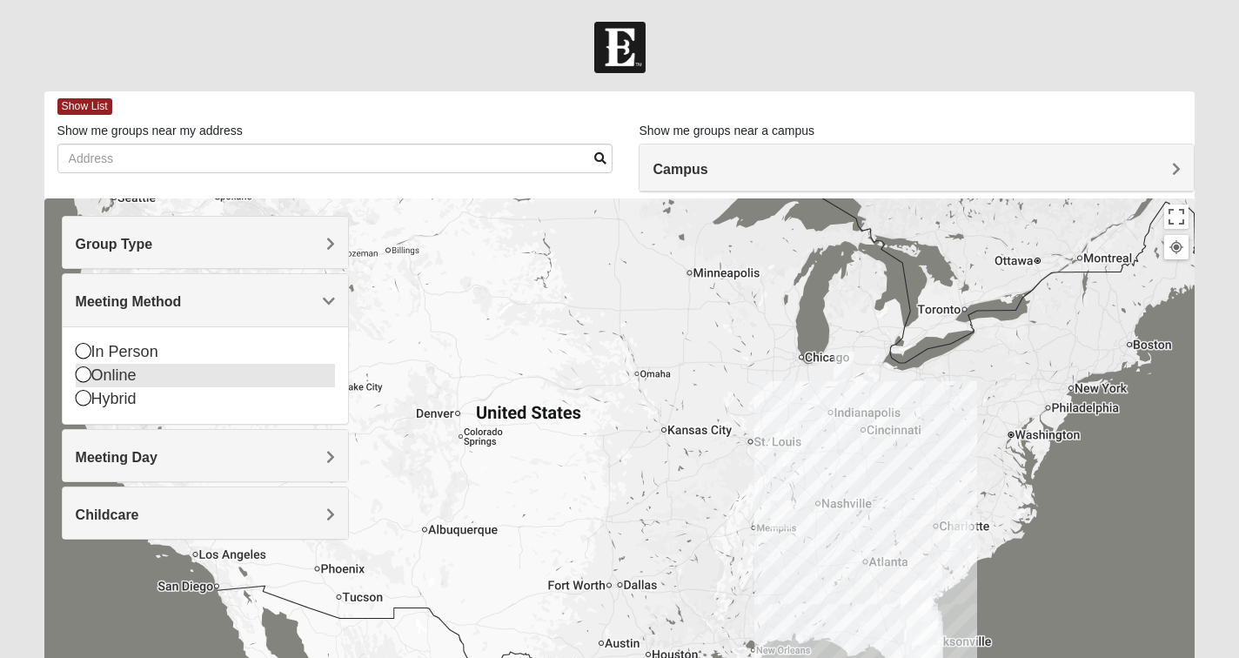
click at [83, 373] on icon at bounding box center [84, 374] width 16 height 16
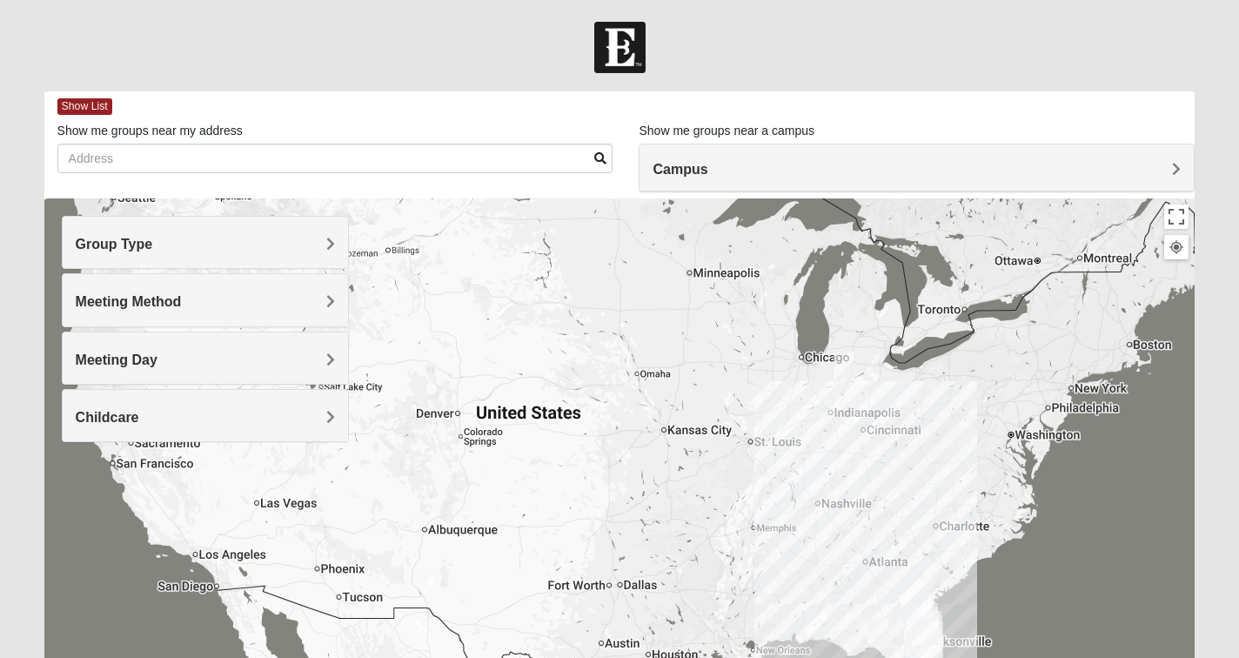
click at [98, 358] on span "Meeting Day" at bounding box center [117, 359] width 82 height 15
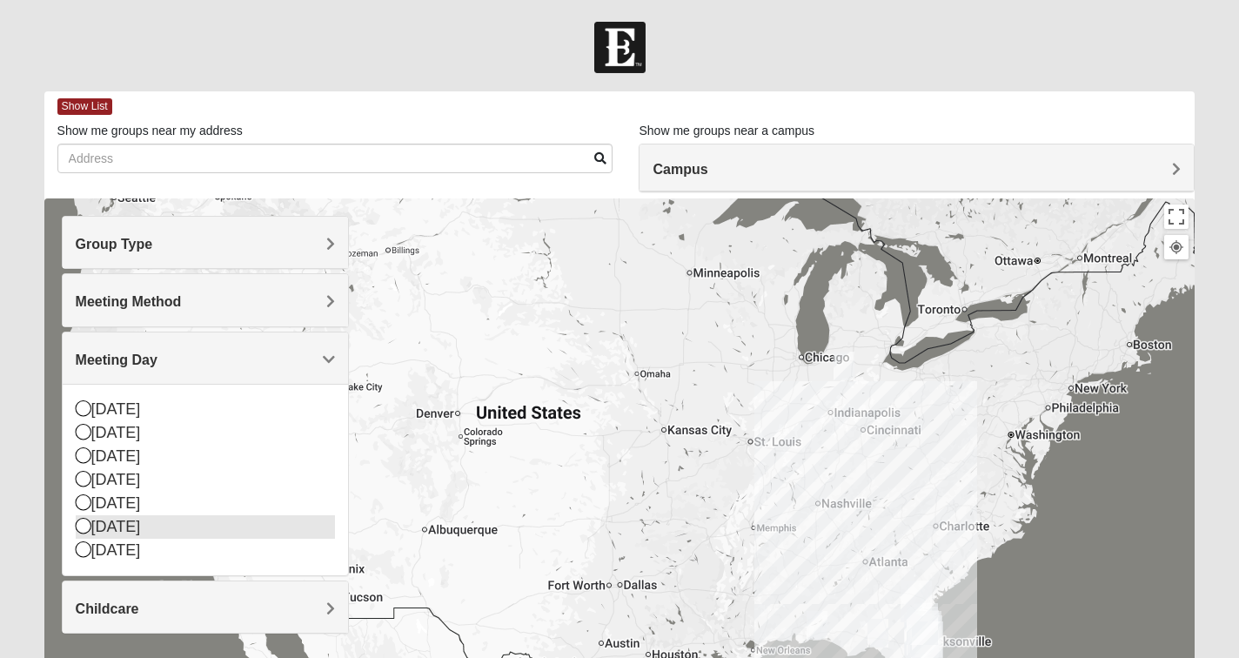
click at [81, 524] on icon at bounding box center [84, 526] width 16 height 16
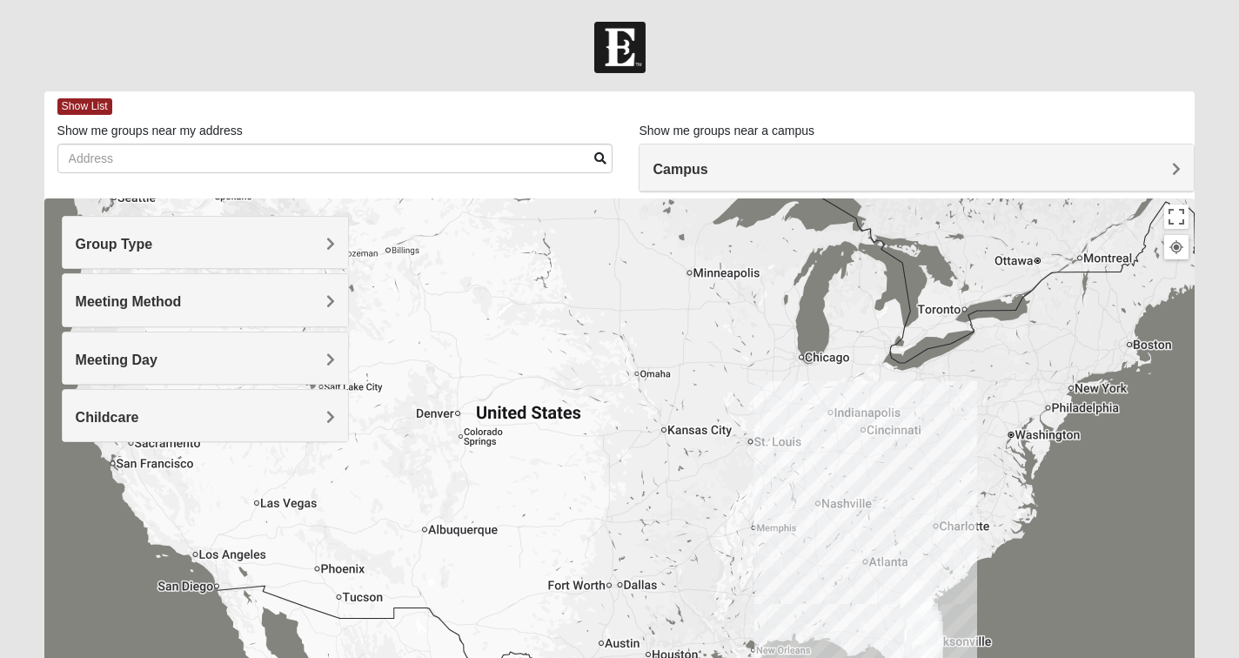
click at [217, 418] on h4 "Childcare" at bounding box center [206, 417] width 260 height 17
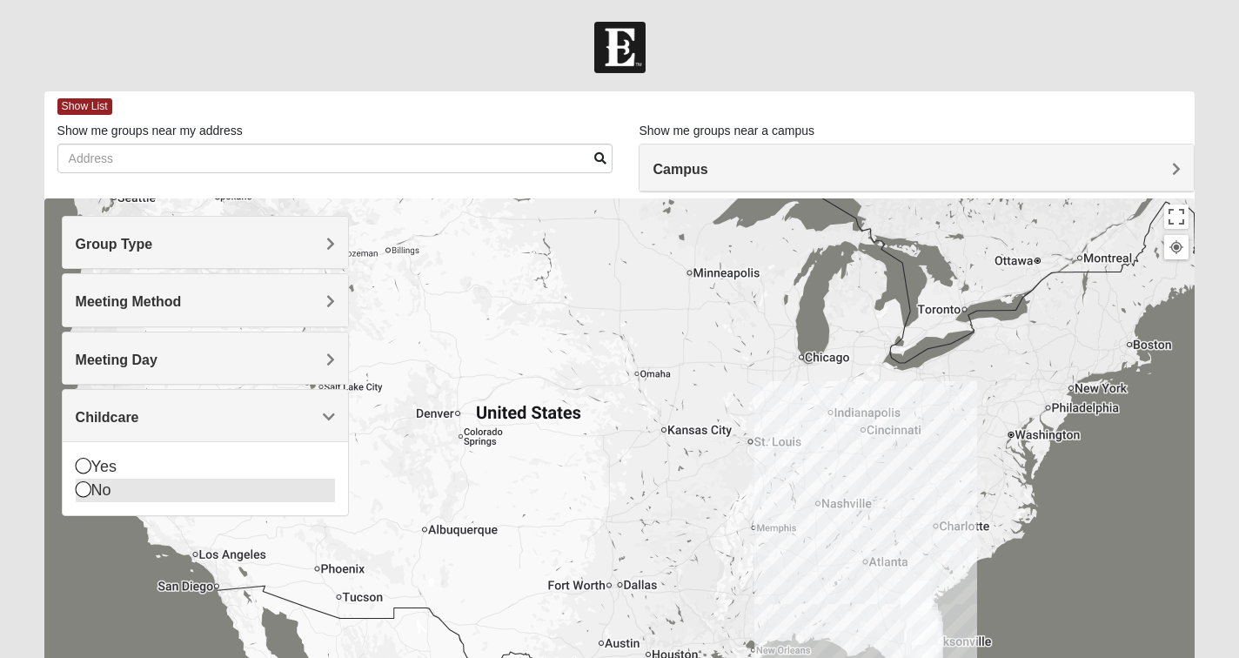
click at [83, 487] on icon at bounding box center [84, 489] width 16 height 16
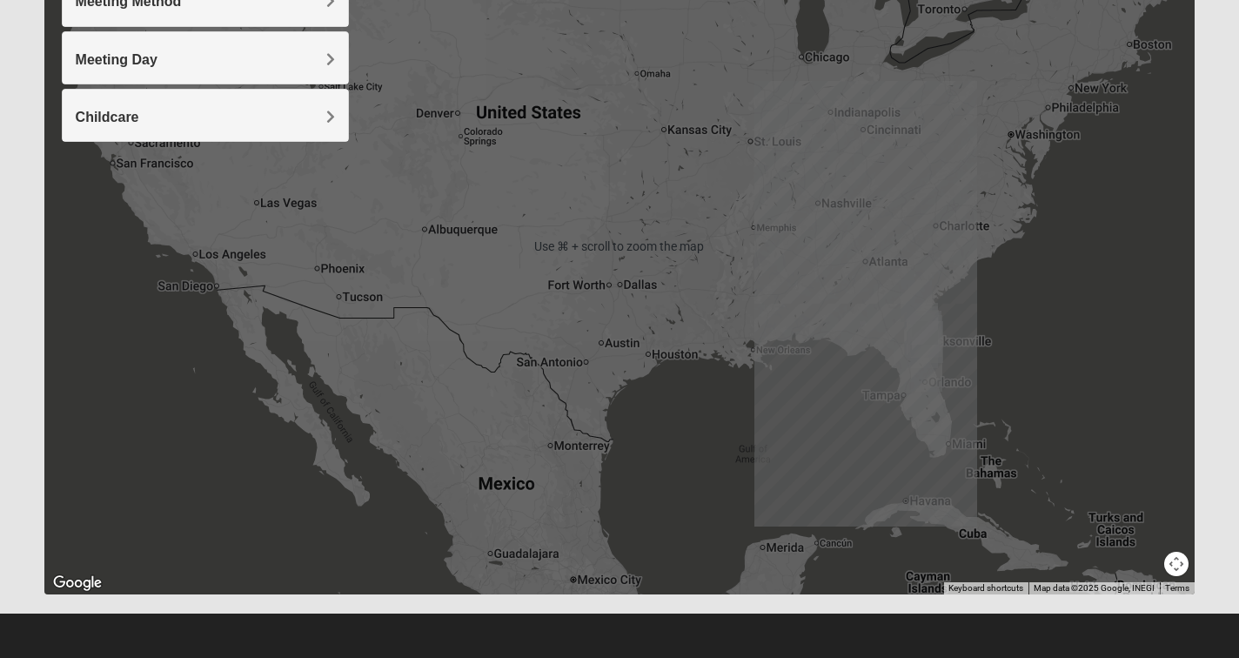
scroll to position [300, 0]
